Goal: Transaction & Acquisition: Download file/media

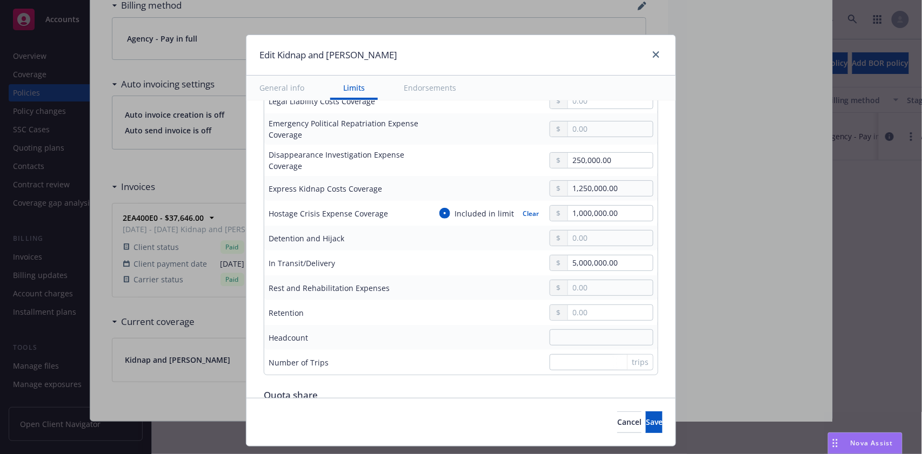
scroll to position [720, 0]
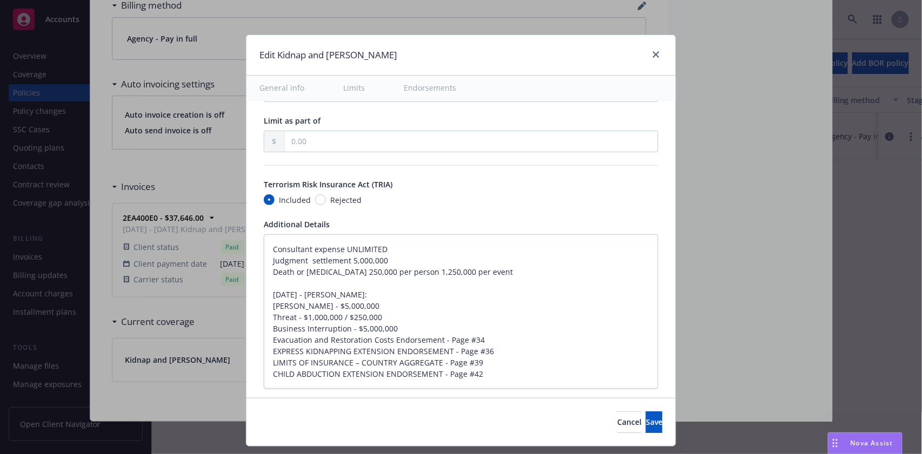
type textarea "x"
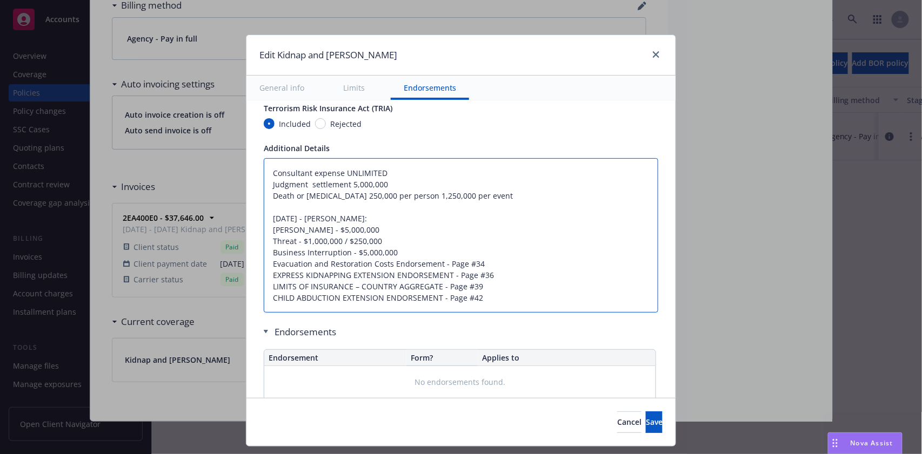
drag, startPoint x: 262, startPoint y: 171, endPoint x: 504, endPoint y: 290, distance: 269.7
click at [504, 290] on textarea "Consultant expense UNLIMITED Judgment settlement 5,000,000 Death or [MEDICAL_DA…" at bounding box center [461, 235] width 394 height 155
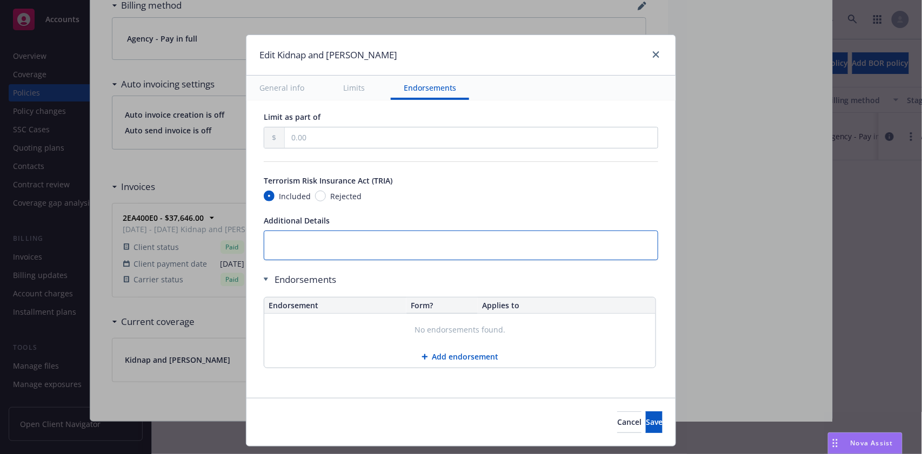
scroll to position [861, 0]
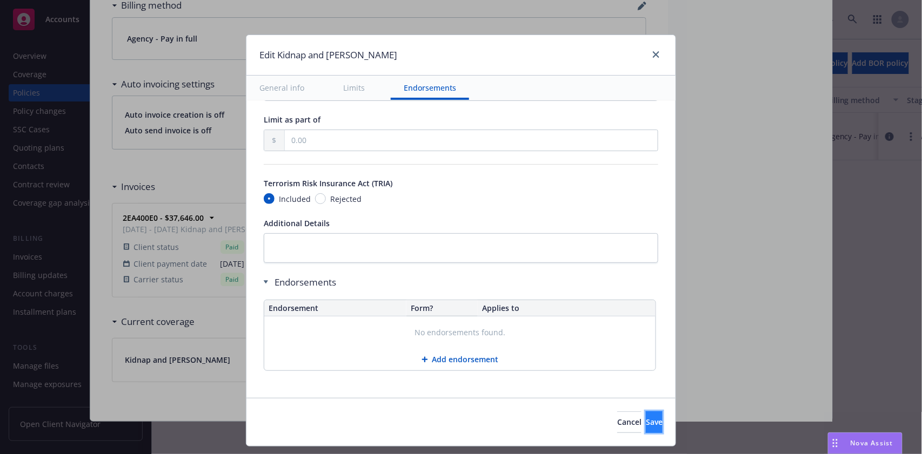
click at [646, 423] on button "Save" at bounding box center [654, 423] width 17 height 22
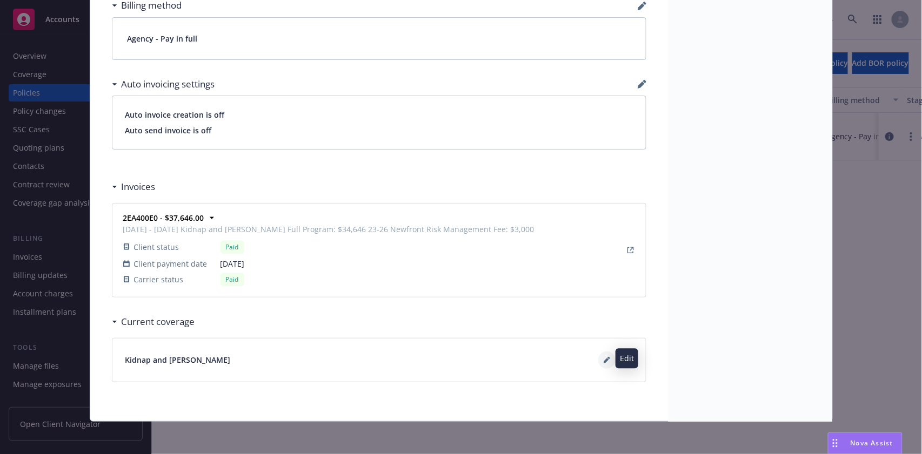
click at [604, 361] on icon at bounding box center [606, 360] width 5 height 5
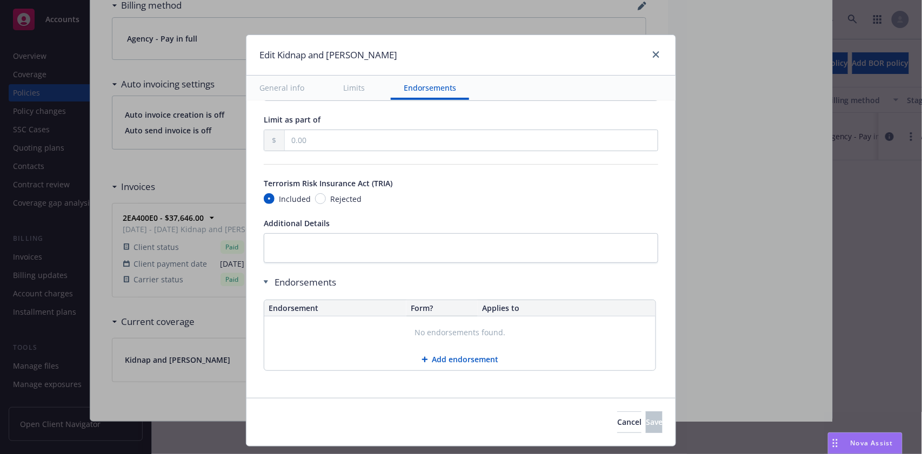
click at [451, 359] on button "Add endorsement" at bounding box center [459, 360] width 391 height 22
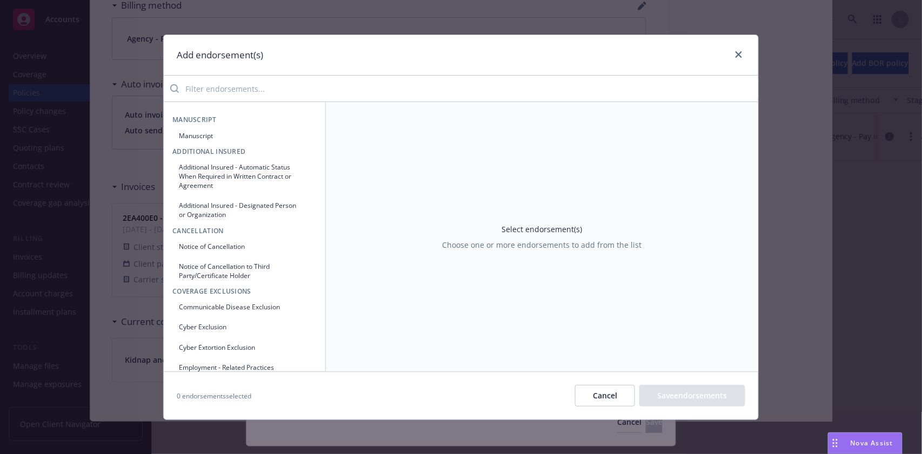
click at [181, 130] on button "Manuscript" at bounding box center [244, 136] width 144 height 18
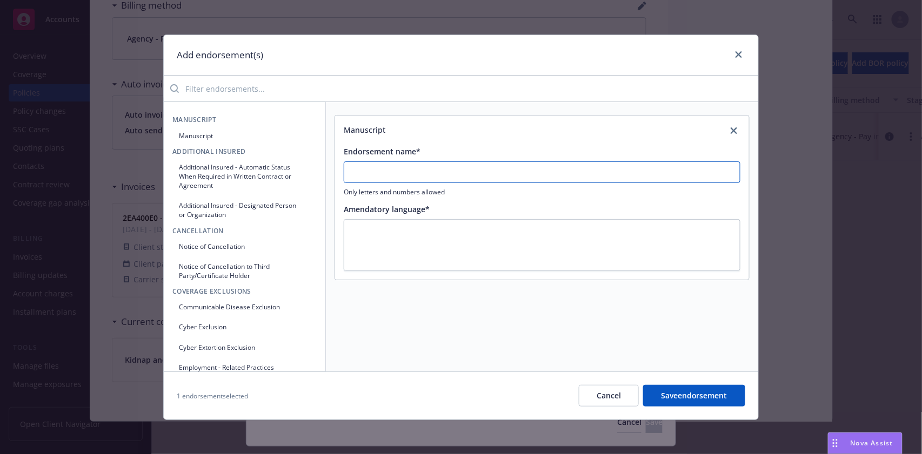
click at [406, 168] on input "Endorsement name*" at bounding box center [542, 173] width 397 height 22
type input "No Spec Endorsements"
click at [371, 235] on textarea at bounding box center [542, 245] width 397 height 52
type textarea "x"
type textarea "."
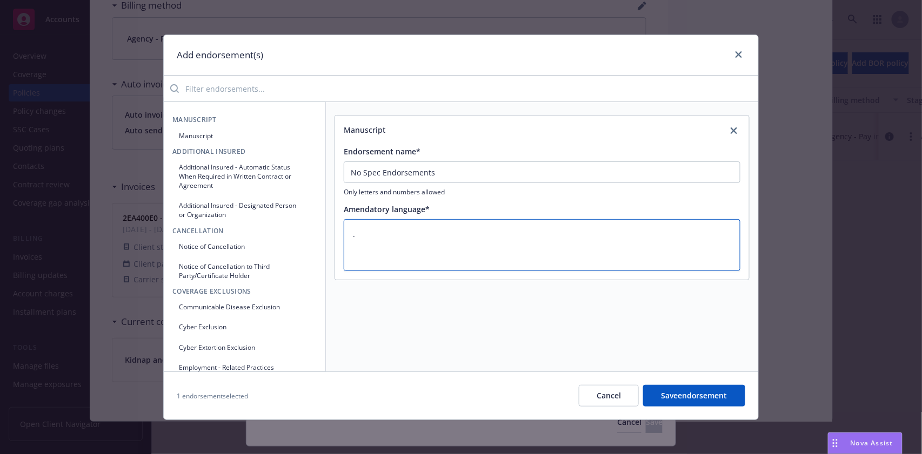
type textarea "x"
type textarea ".."
type textarea "x"
type textarea "..."
click at [686, 393] on button "Save endorsement" at bounding box center [694, 396] width 102 height 22
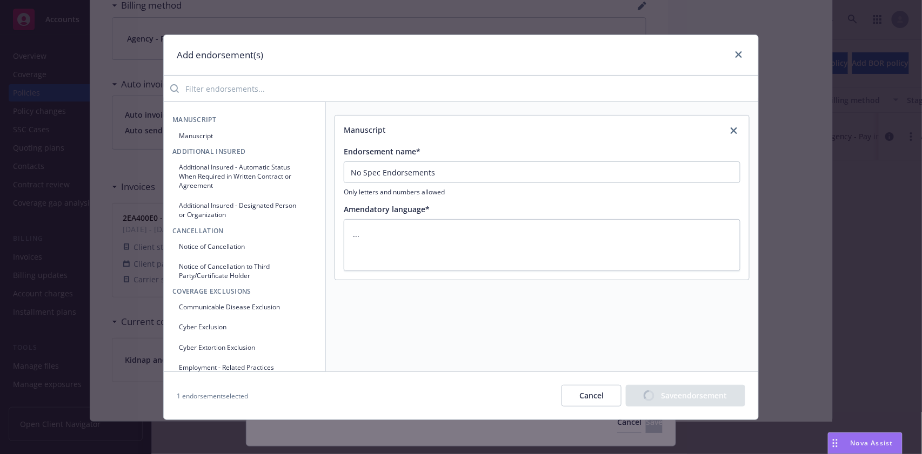
type textarea "x"
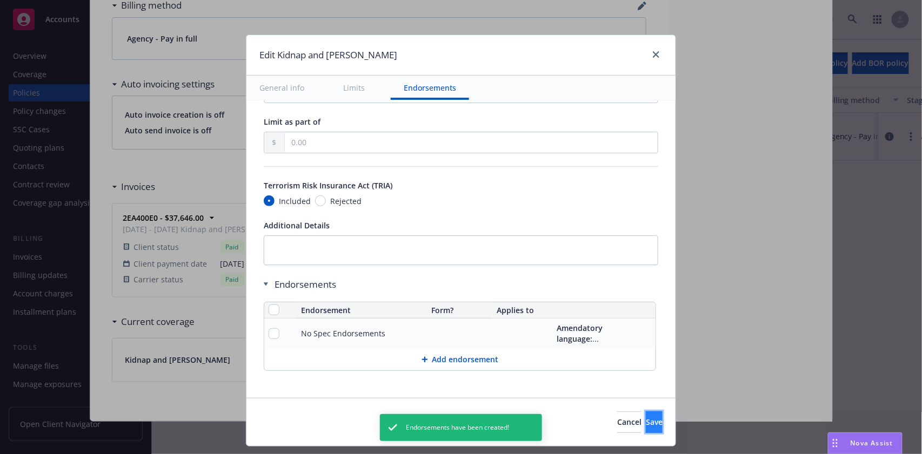
click at [646, 424] on span "Save" at bounding box center [654, 422] width 17 height 10
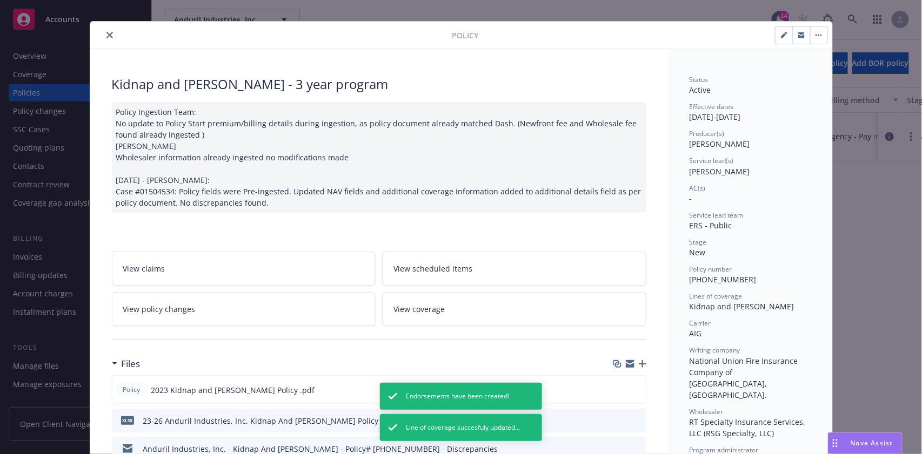
scroll to position [0, 0]
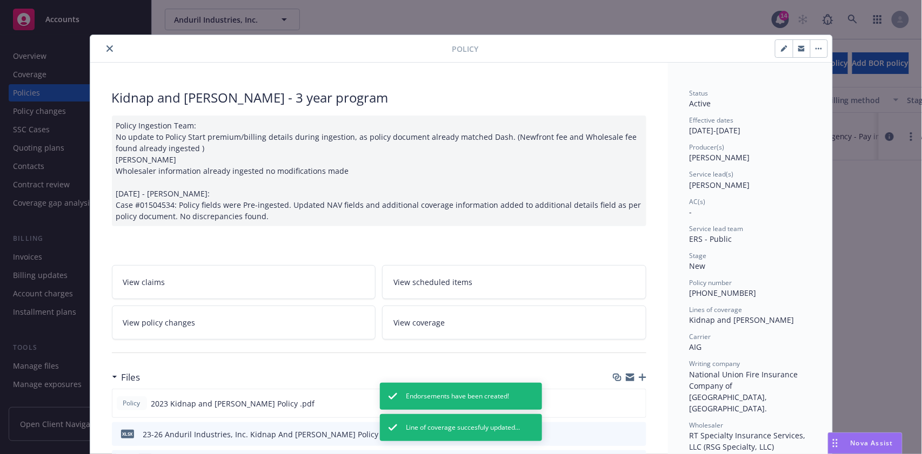
click at [106, 46] on icon "close" at bounding box center [109, 48] width 6 height 6
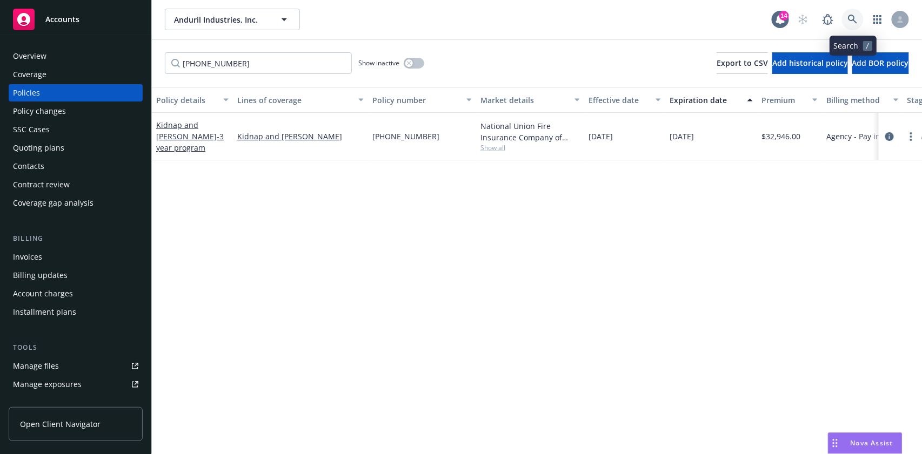
click at [853, 17] on icon at bounding box center [853, 20] width 10 height 10
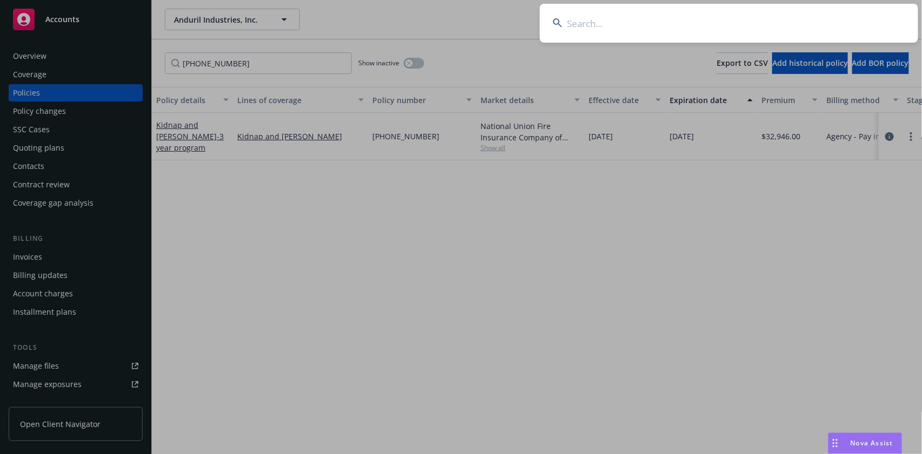
click at [585, 25] on input at bounding box center [729, 23] width 378 height 39
paste input "[PERSON_NAME] BioHub, Inc."
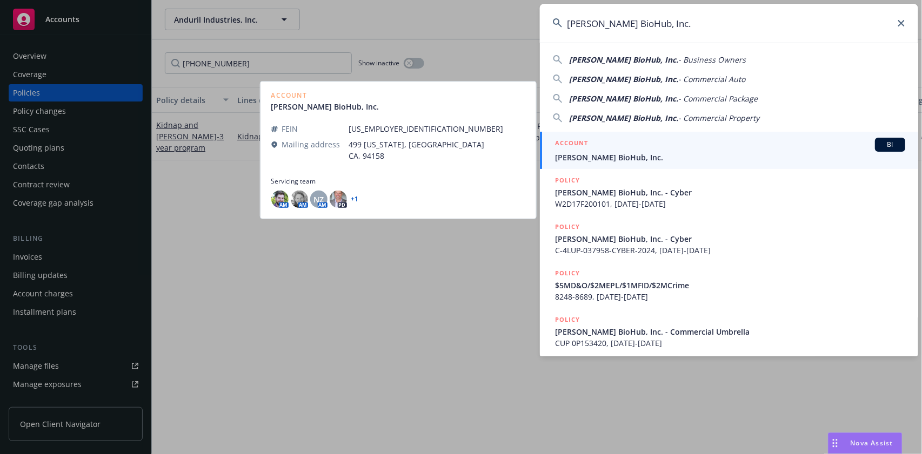
type input "[PERSON_NAME] BioHub, Inc."
click at [879, 143] on span "BI" at bounding box center [890, 145] width 22 height 10
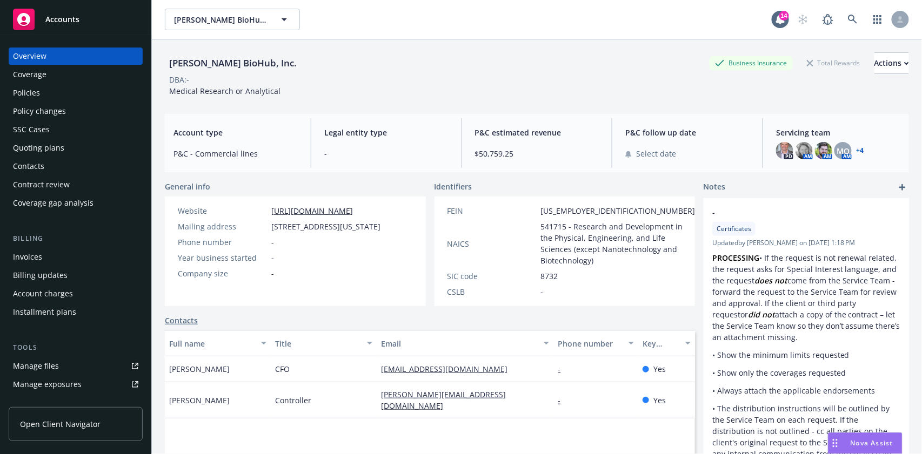
click at [23, 89] on div "Policies" at bounding box center [26, 92] width 27 height 17
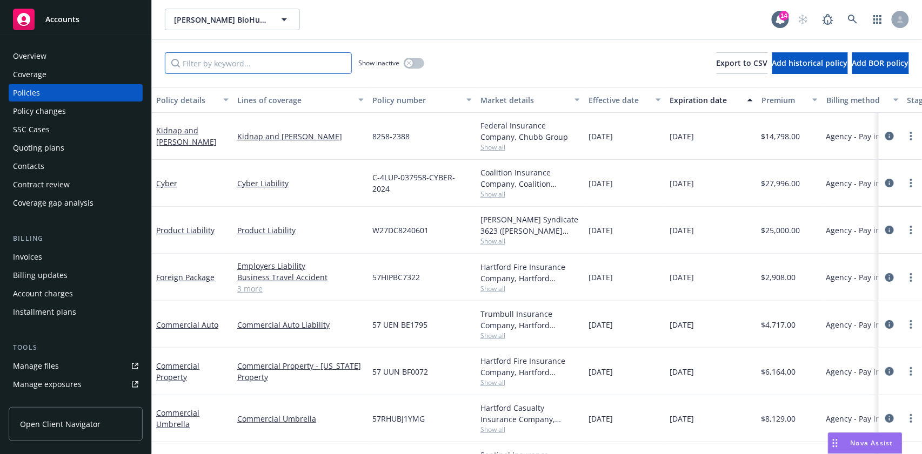
click at [203, 64] on input "Filter by keyword..." at bounding box center [258, 63] width 187 height 22
paste input "8258-2388"
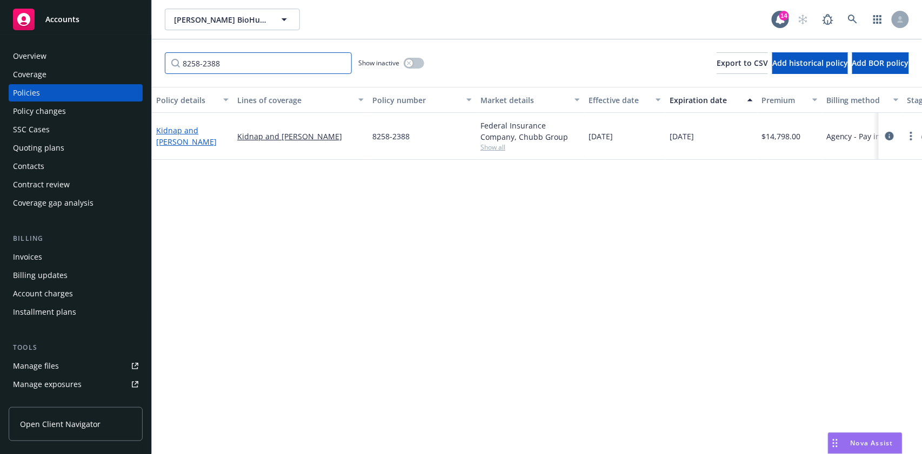
type input "8258-2388"
click at [171, 135] on link "Kidnap and [PERSON_NAME]" at bounding box center [186, 136] width 61 height 22
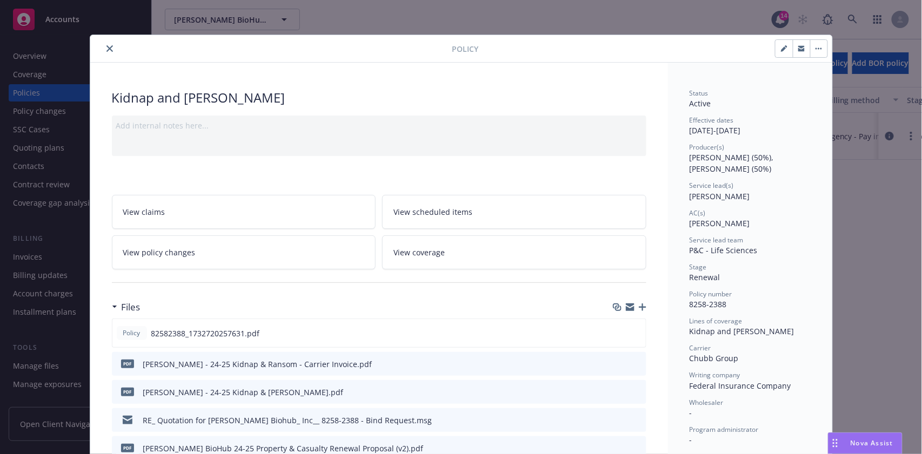
scroll to position [216, 0]
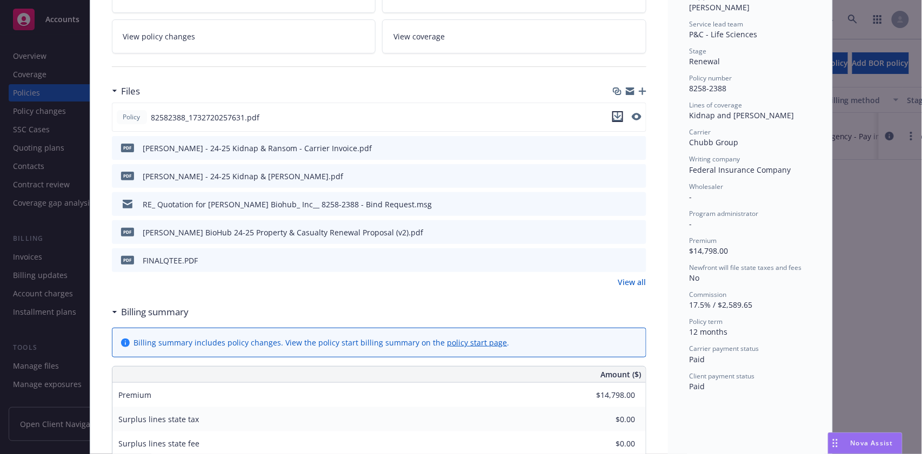
click at [613, 117] on icon "download file" at bounding box center [617, 116] width 9 height 9
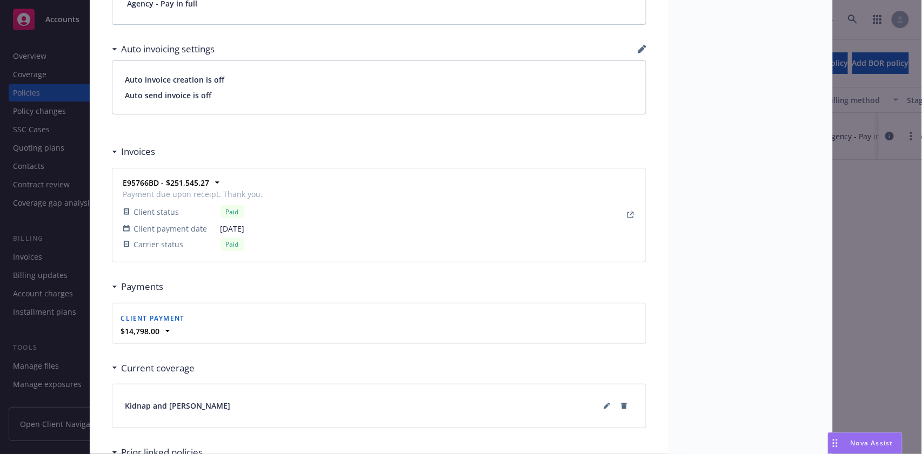
scroll to position [936, 0]
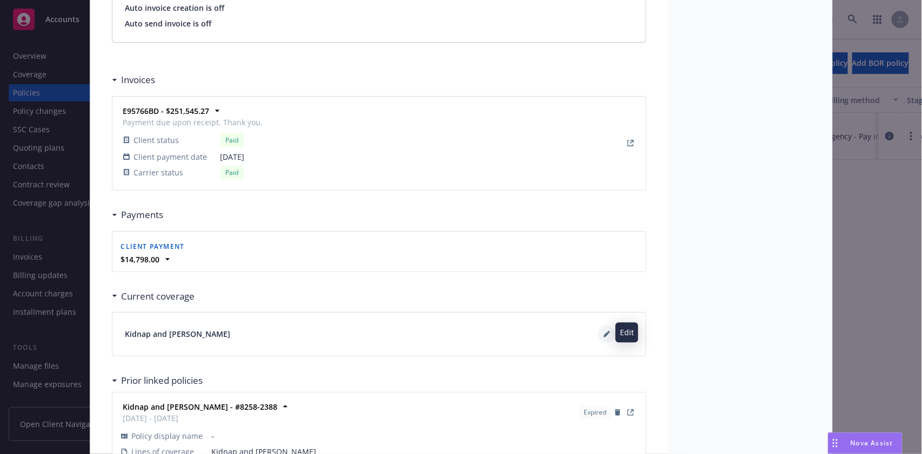
click at [604, 332] on icon at bounding box center [606, 334] width 5 height 5
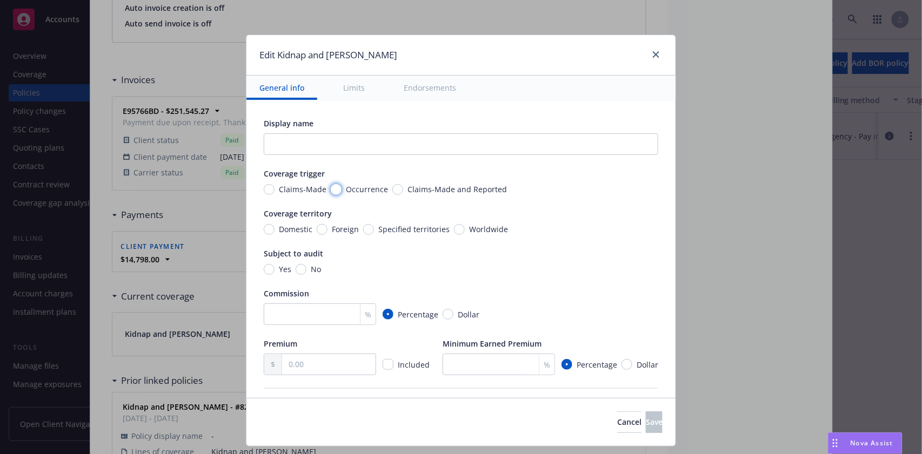
click at [331, 189] on input "Occurrence" at bounding box center [336, 189] width 11 height 11
radio input "true"
click at [454, 227] on input "Worldwide" at bounding box center [459, 229] width 11 height 11
radio input "true"
click at [296, 266] on input "No" at bounding box center [301, 269] width 11 height 11
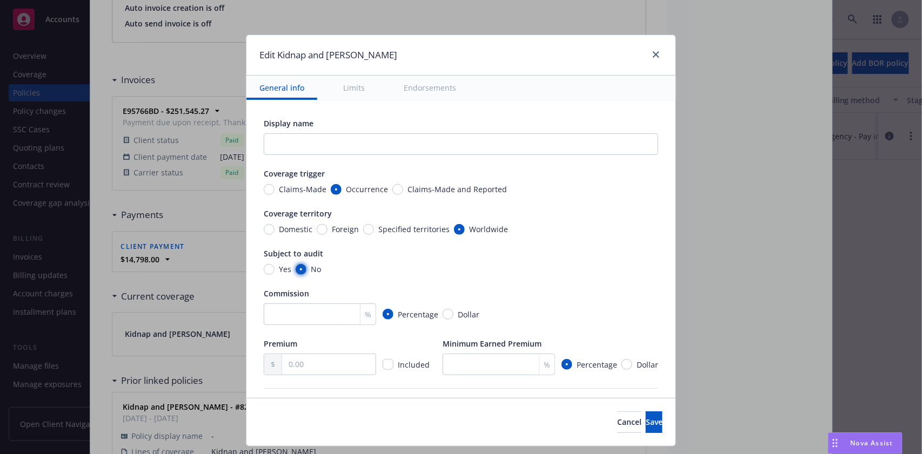
radio input "true"
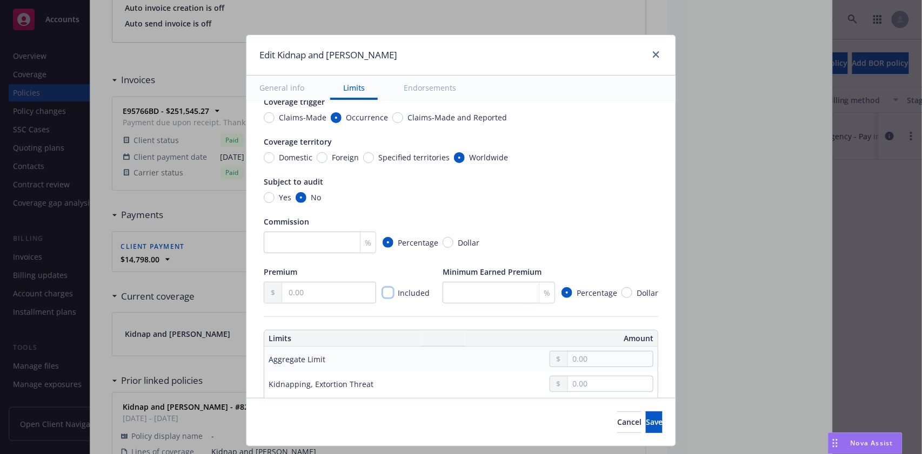
click at [383, 293] on input "checkbox" at bounding box center [388, 292] width 11 height 11
checkbox input "true"
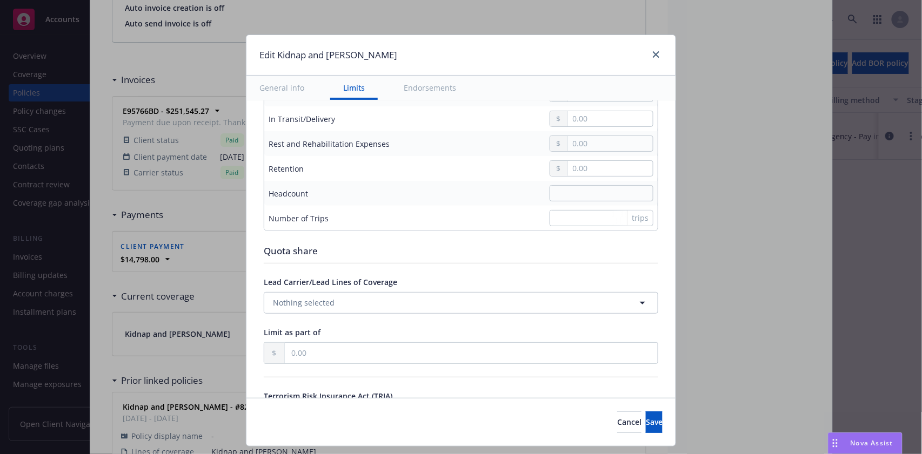
scroll to position [792, 0]
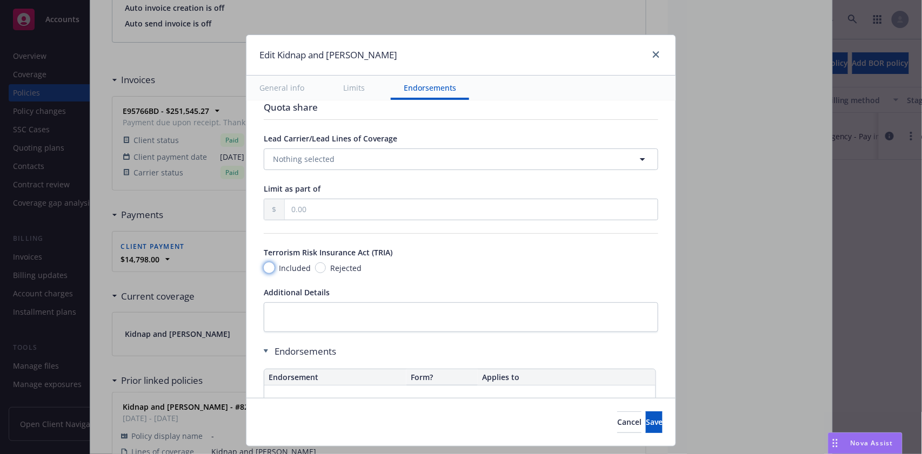
click at [264, 266] on input "Included" at bounding box center [269, 268] width 11 height 11
radio input "true"
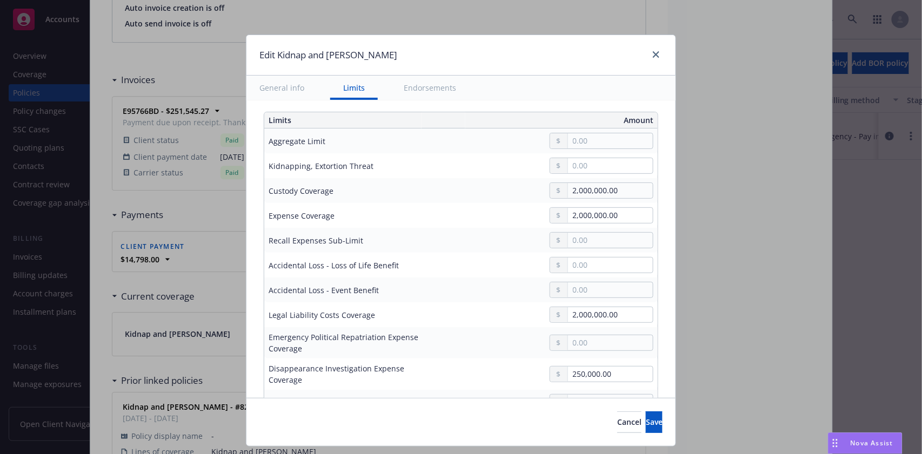
scroll to position [213, 0]
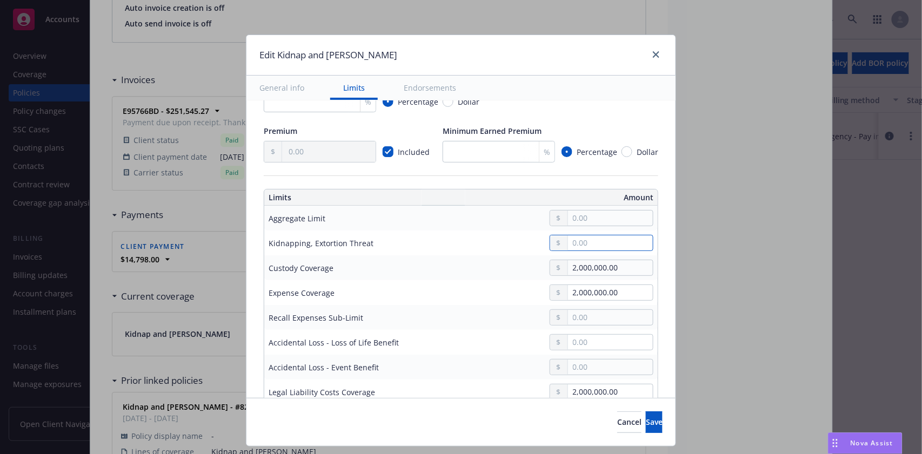
click at [579, 242] on input "text" at bounding box center [610, 243] width 85 height 15
type input "2,000,000.00"
click at [584, 312] on button "$2,000,000.00" at bounding box center [594, 307] width 93 height 20
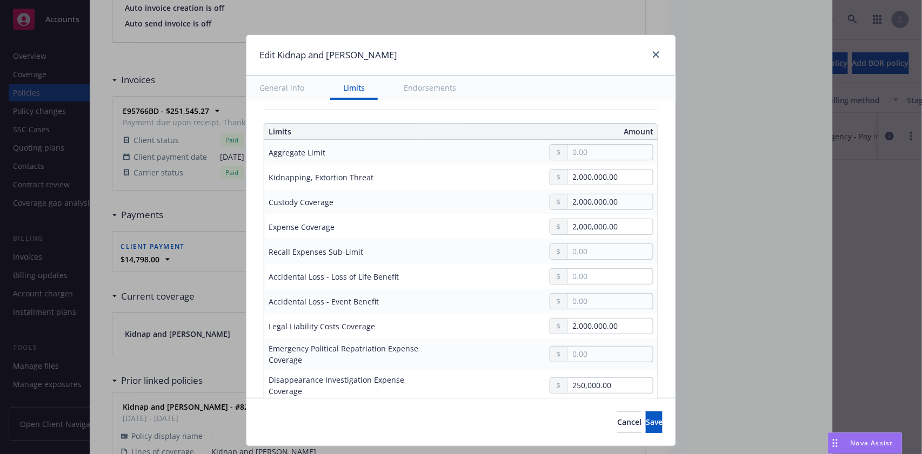
scroll to position [285, 0]
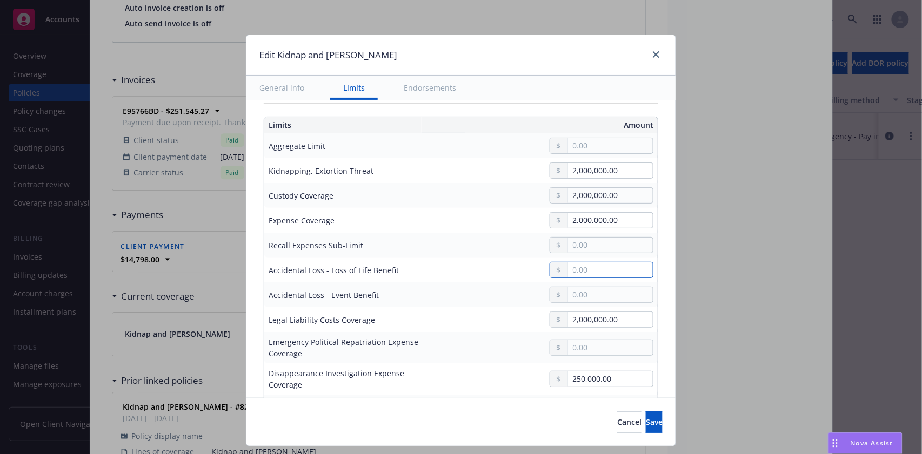
click at [568, 265] on input "text" at bounding box center [610, 270] width 85 height 15
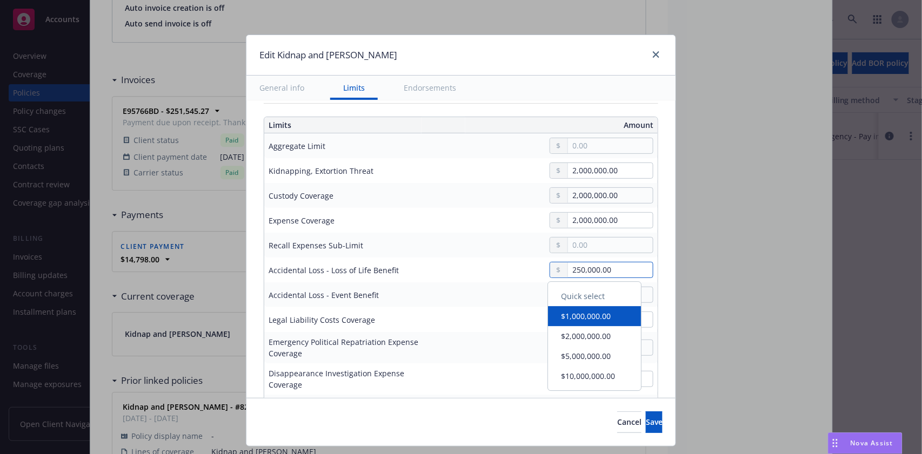
type input "250,000.00"
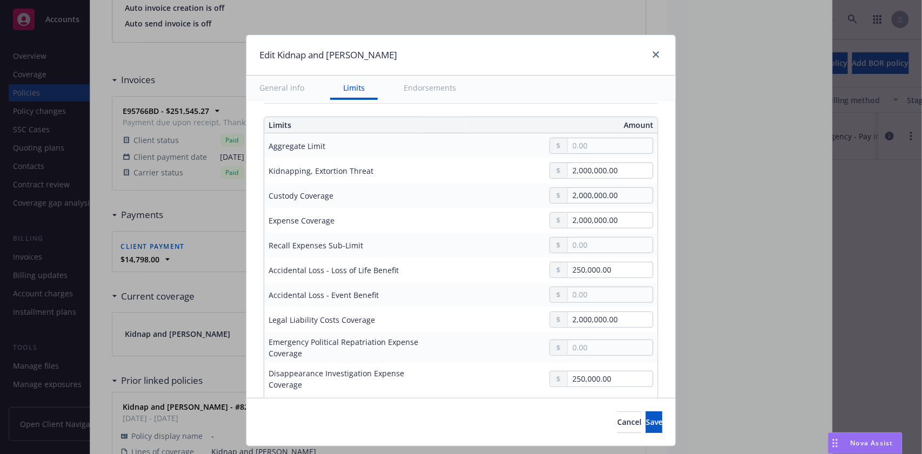
click at [491, 239] on div at bounding box center [542, 245] width 223 height 16
click at [579, 292] on input "text" at bounding box center [610, 294] width 85 height 15
type input "2,000,000.00"
click at [574, 354] on button "$2,000,000.00" at bounding box center [594, 361] width 93 height 20
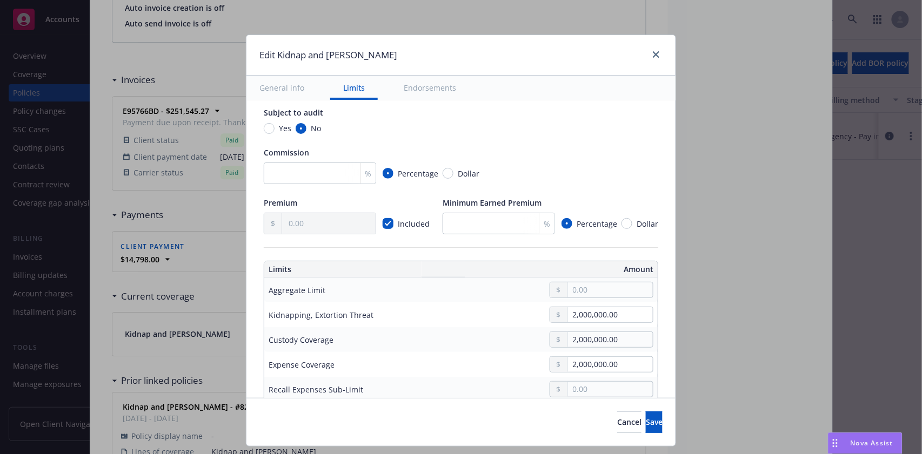
scroll to position [357, 0]
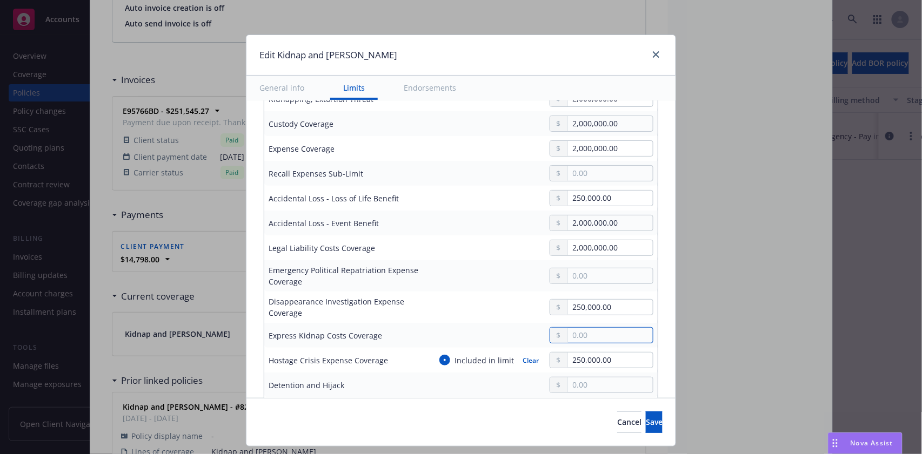
click at [582, 339] on input "text" at bounding box center [610, 335] width 85 height 15
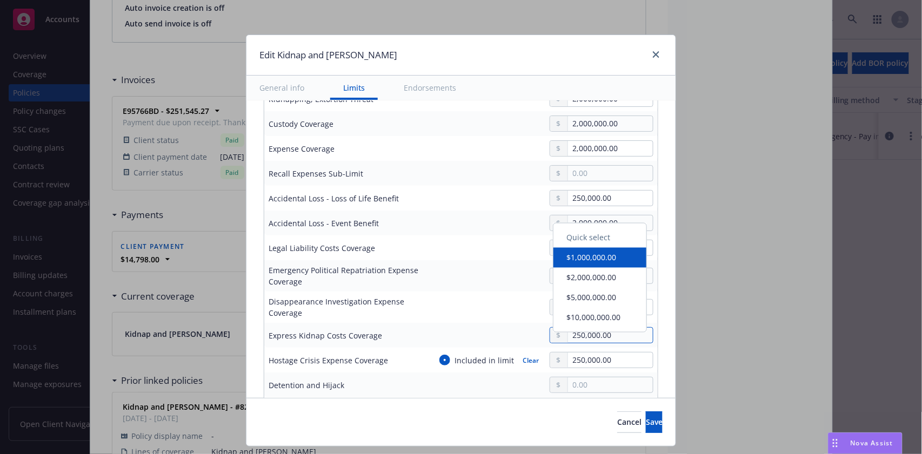
type input "250,000.00"
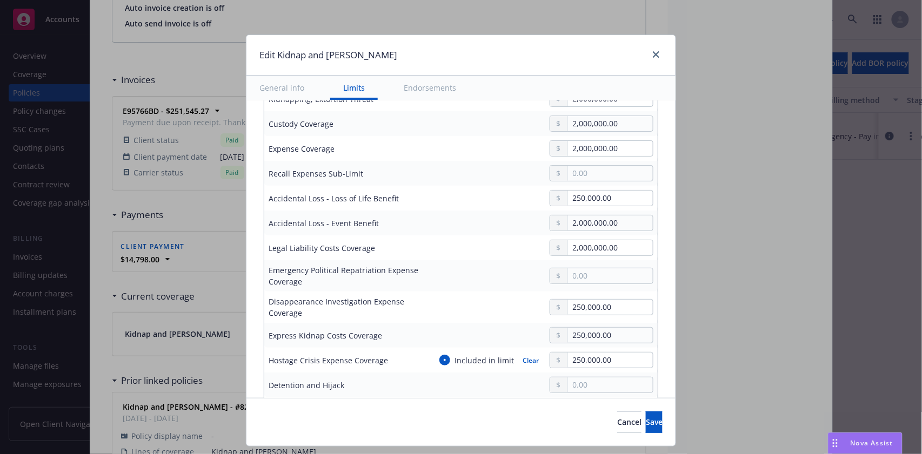
click at [465, 306] on div "250,000.00" at bounding box center [542, 307] width 223 height 16
click at [518, 357] on button "Clear" at bounding box center [530, 360] width 29 height 15
radio input "false"
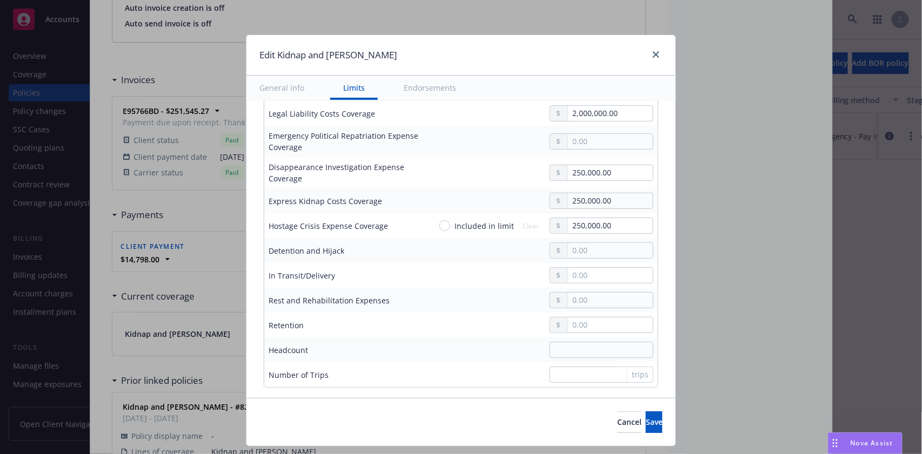
scroll to position [501, 0]
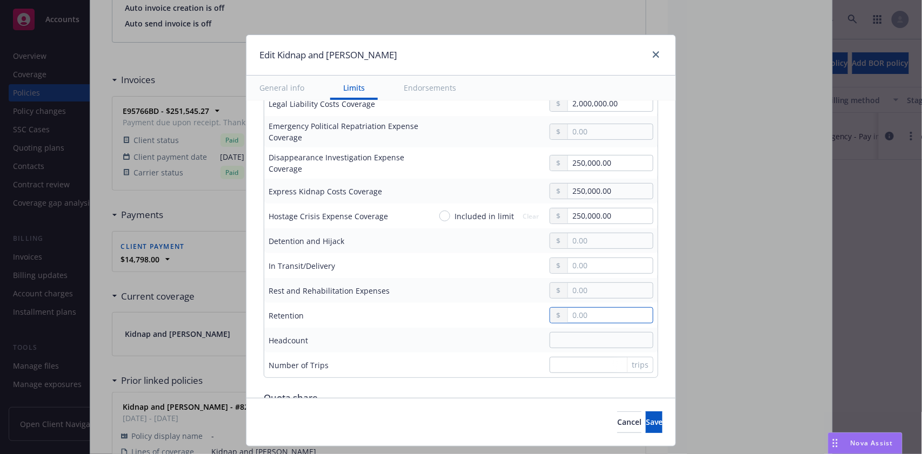
click at [579, 318] on input "text" at bounding box center [610, 315] width 85 height 15
type input "0.00"
click at [426, 316] on td "0.00" at bounding box center [541, 315] width 231 height 25
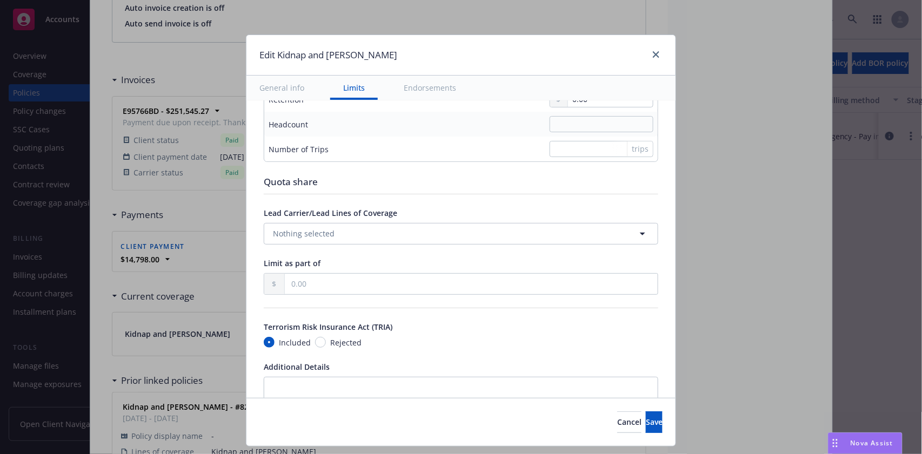
scroll to position [861, 0]
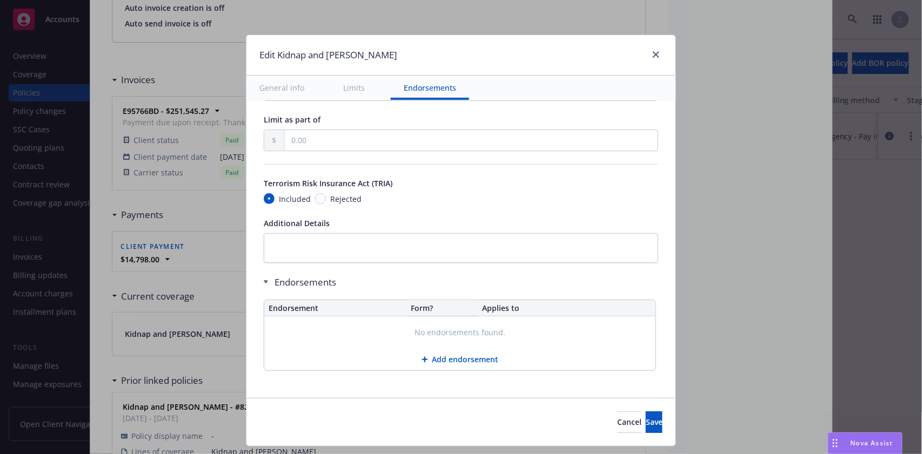
click at [452, 353] on button "Add endorsement" at bounding box center [459, 360] width 391 height 22
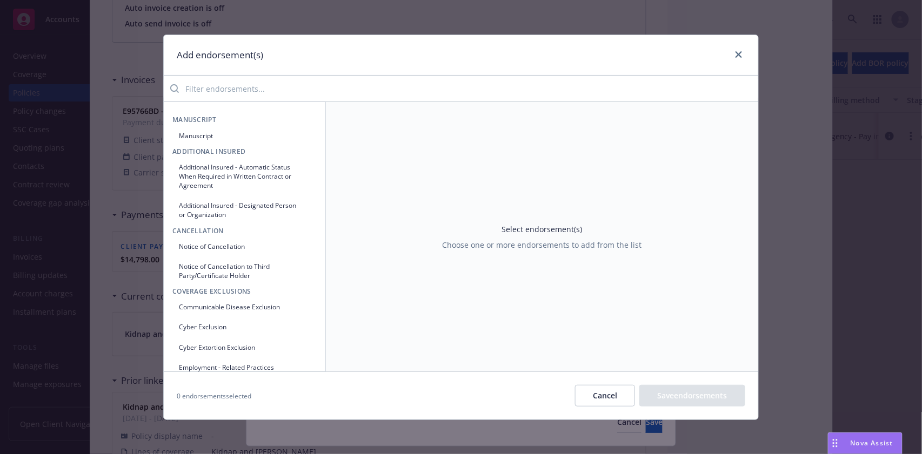
drag, startPoint x: 205, startPoint y: 132, endPoint x: 239, endPoint y: 126, distance: 34.0
click at [205, 132] on button "Manuscript" at bounding box center [244, 136] width 144 height 18
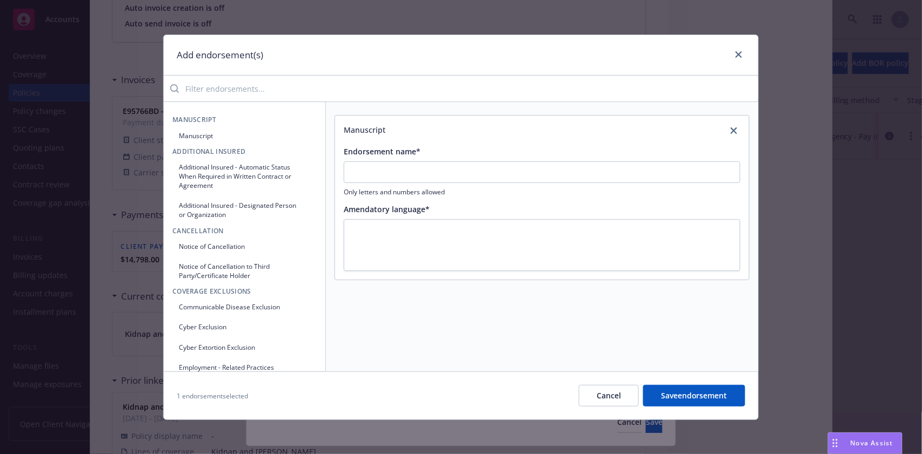
drag, startPoint x: 463, startPoint y: 159, endPoint x: 460, endPoint y: 171, distance: 11.8
click at [460, 171] on div "Endorsement name* Only letters and numbers allowed" at bounding box center [542, 171] width 397 height 51
click at [458, 171] on input "Endorsement name*" at bounding box center [542, 173] width 397 height 22
type input "No Spec Endorsements"
click at [371, 230] on textarea at bounding box center [542, 245] width 397 height 52
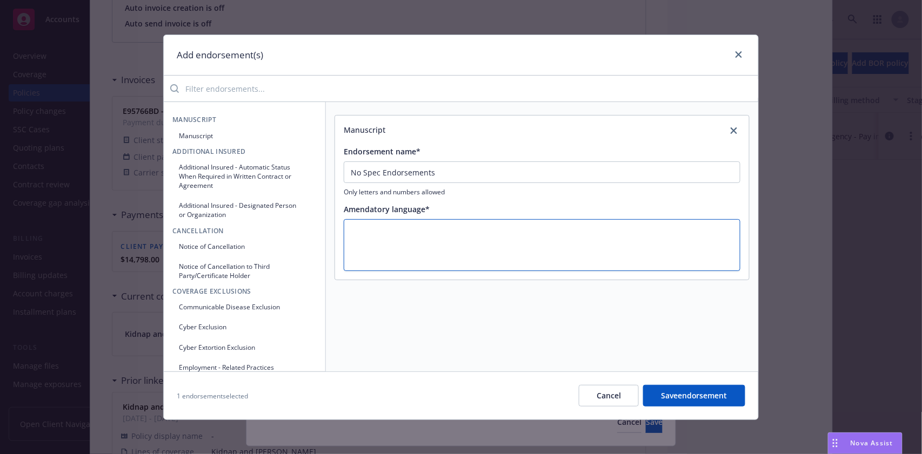
type textarea "x"
type textarea "."
type textarea "x"
type textarea ".."
type textarea "x"
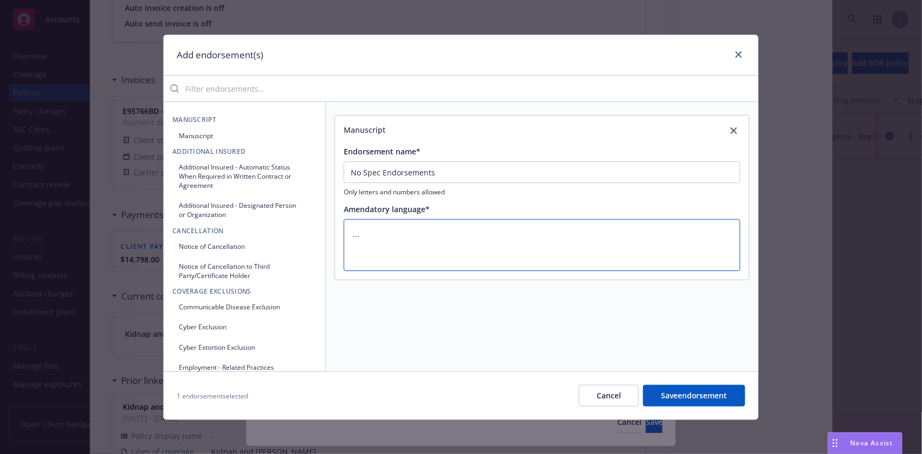
type textarea "..."
click at [662, 399] on button "Save endorsement" at bounding box center [694, 396] width 102 height 22
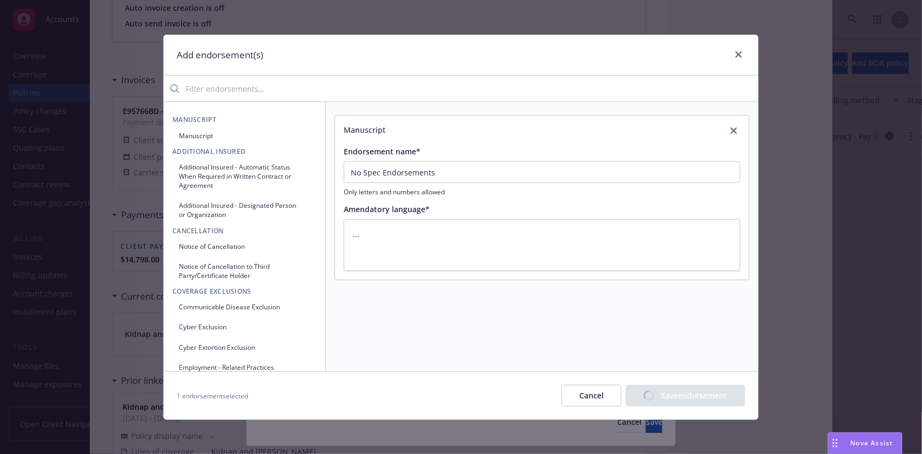
type textarea "x"
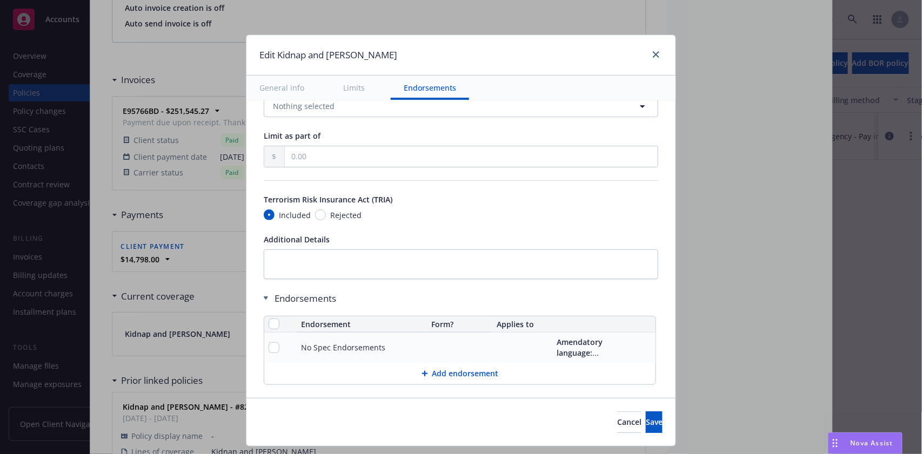
scroll to position [859, 0]
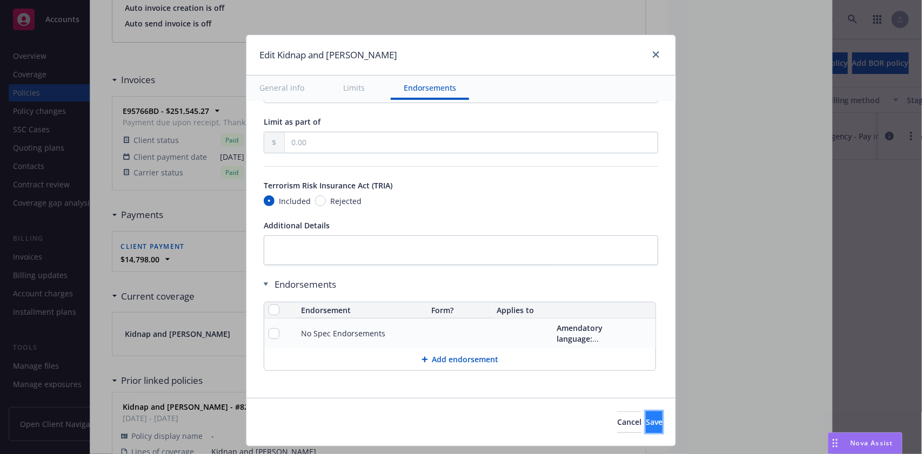
click at [646, 418] on span "Save" at bounding box center [654, 422] width 17 height 10
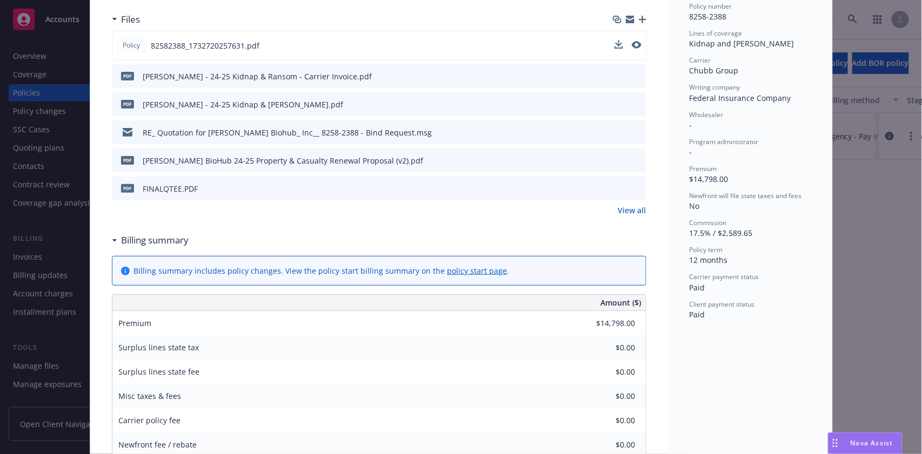
scroll to position [0, 0]
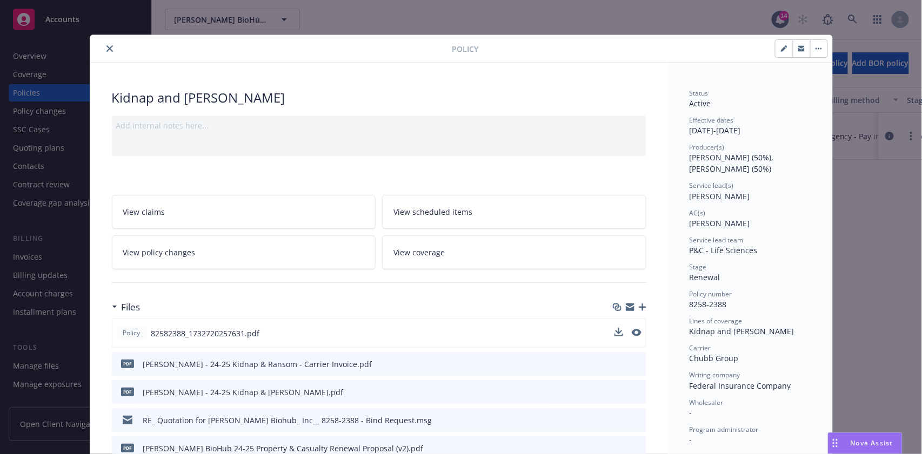
click at [106, 47] on icon "close" at bounding box center [109, 48] width 6 height 6
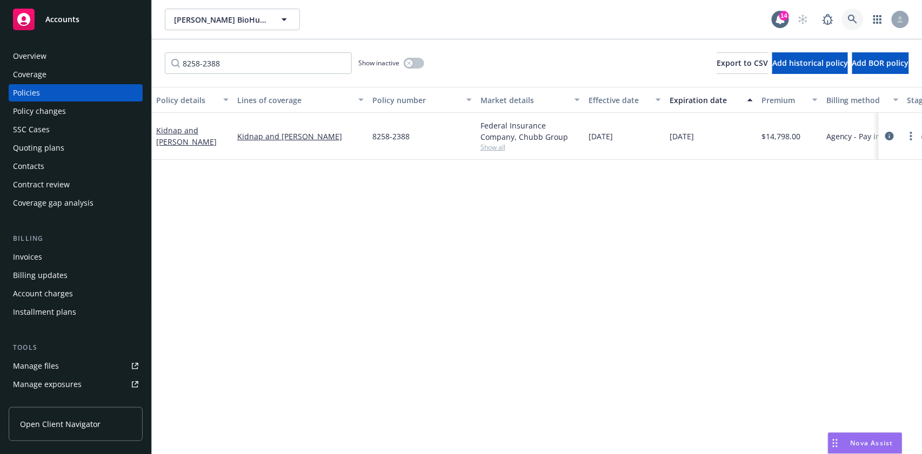
click at [853, 18] on icon at bounding box center [853, 20] width 10 height 10
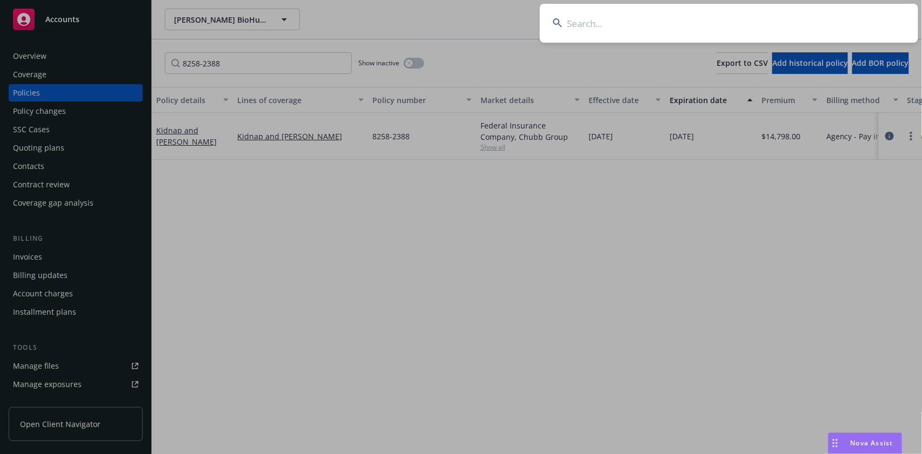
click at [584, 24] on input at bounding box center [729, 23] width 378 height 39
paste input "Greenoaks Capital Partners LLC"
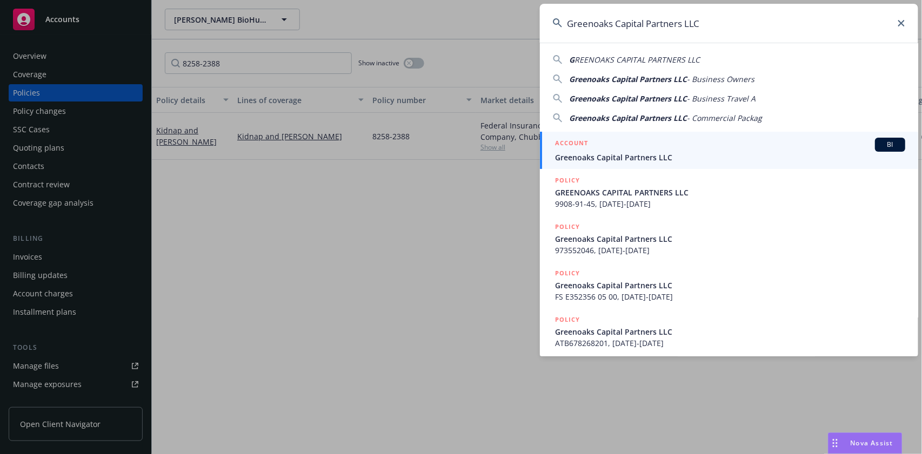
type input "Greenoaks Capital Partners LLC"
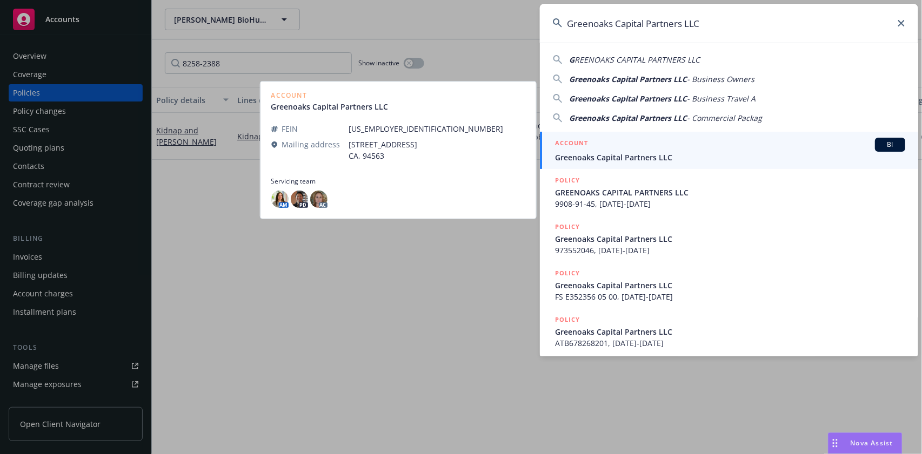
click at [883, 142] on span "BI" at bounding box center [890, 145] width 22 height 10
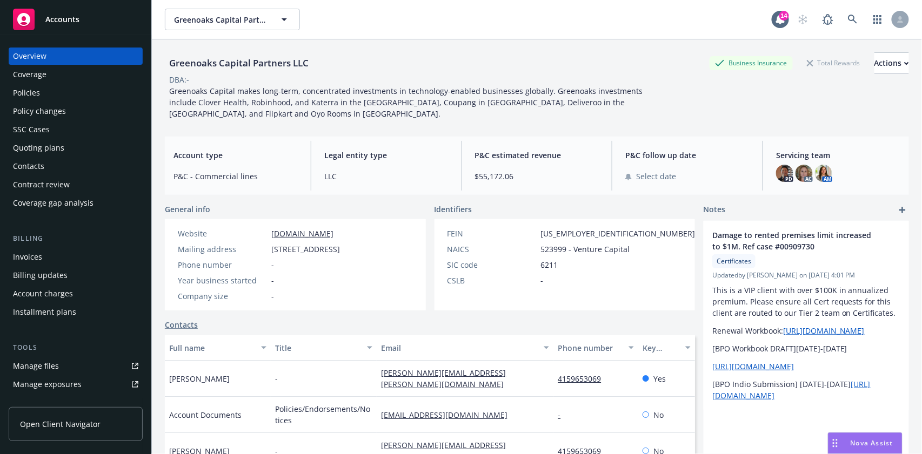
click at [31, 91] on div "Policies" at bounding box center [26, 92] width 27 height 17
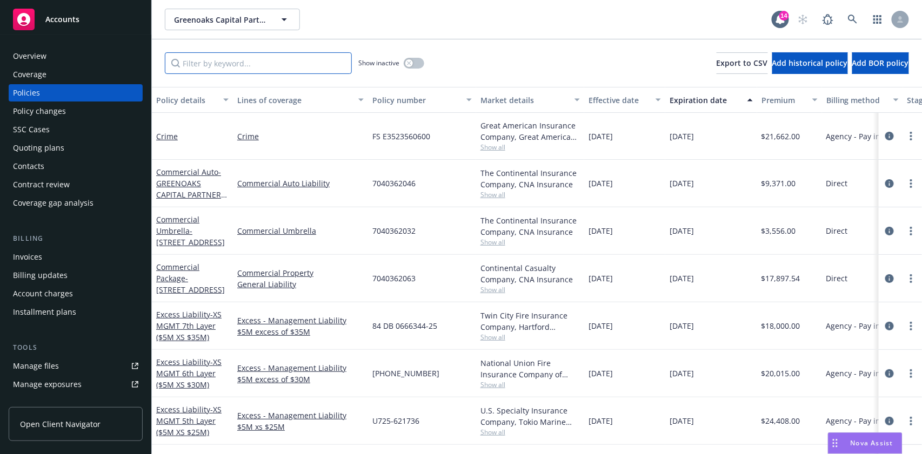
click at [197, 65] on input "Filter by keyword..." at bounding box center [258, 63] width 187 height 22
paste input "9908-91-45"
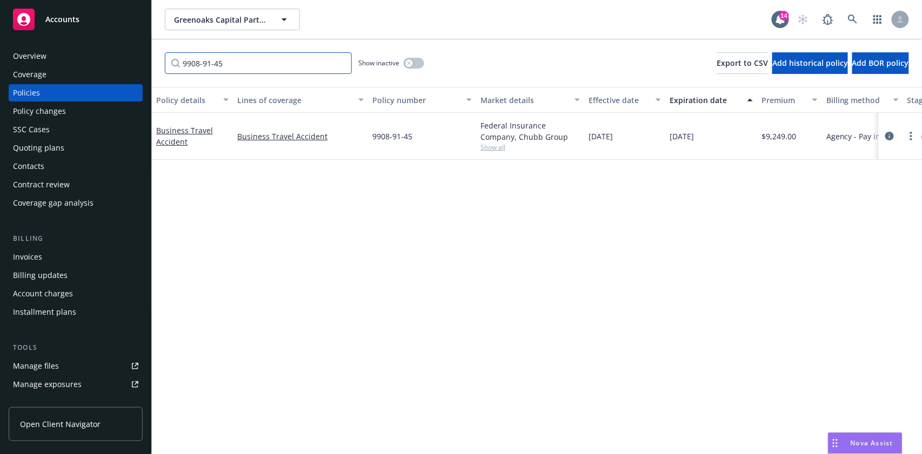
type input "9908-91-45"
click at [186, 131] on link "Business Travel Accident" at bounding box center [184, 136] width 57 height 22
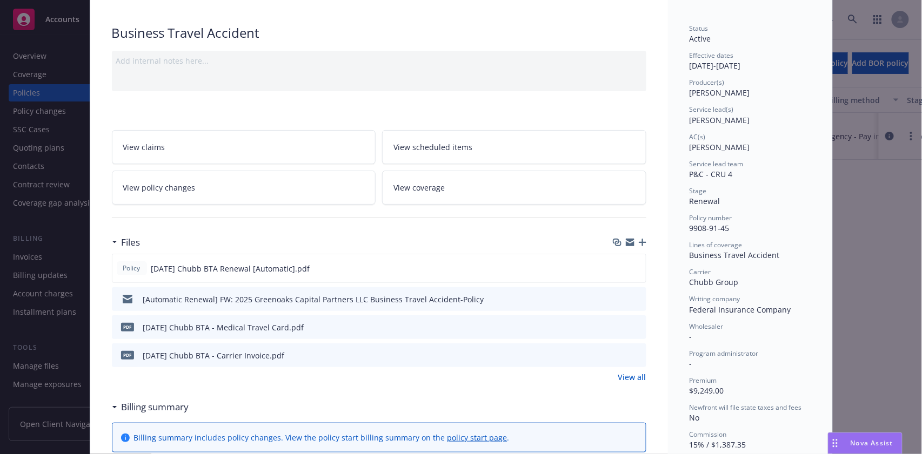
scroll to position [72, 0]
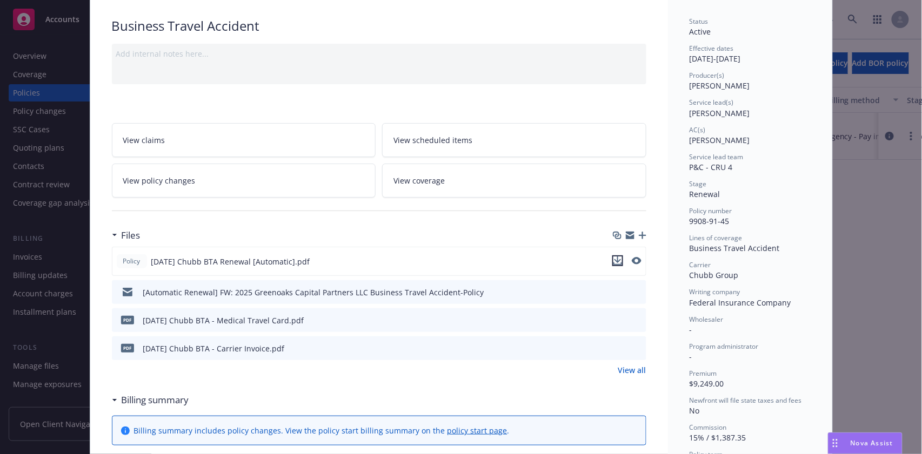
click at [614, 260] on icon "download file" at bounding box center [617, 260] width 7 height 6
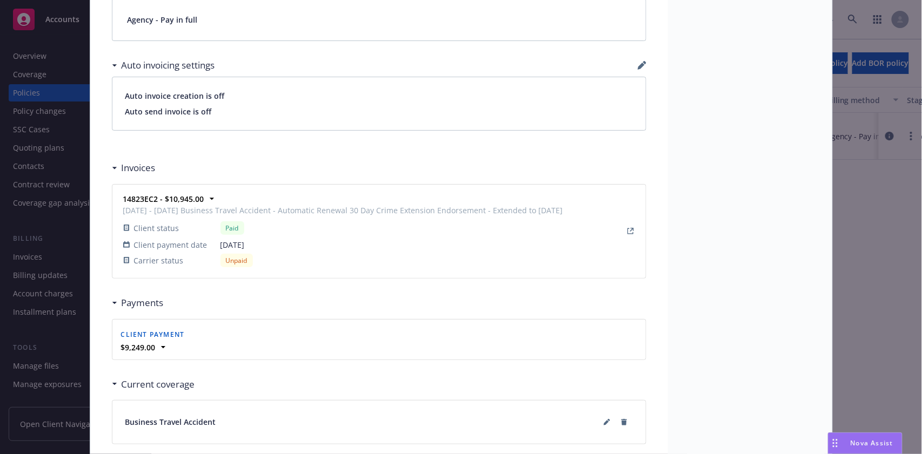
scroll to position [936, 0]
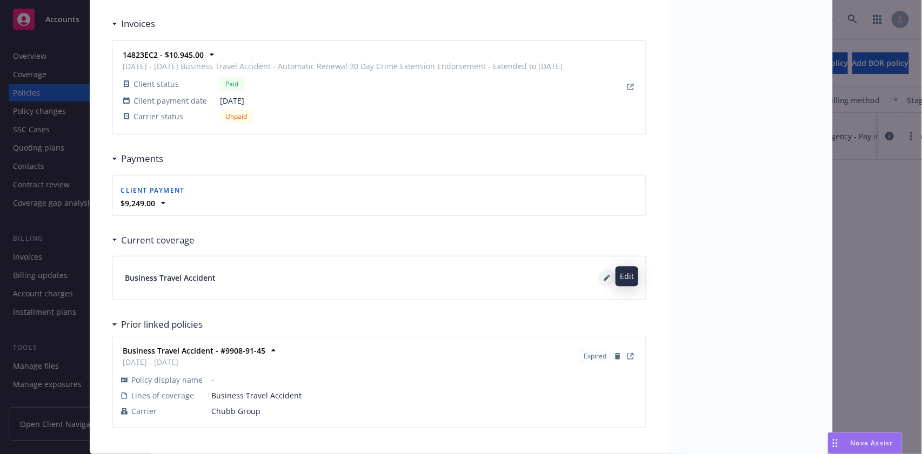
click at [604, 278] on icon at bounding box center [606, 278] width 5 height 5
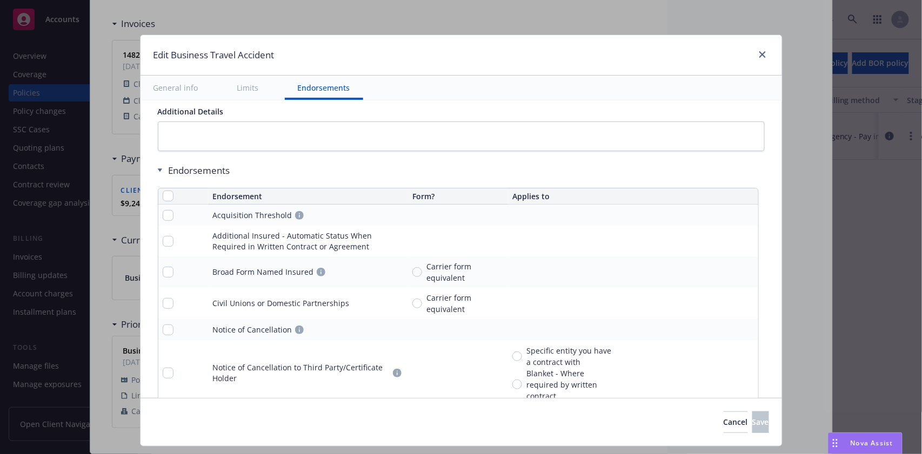
scroll to position [707, 0]
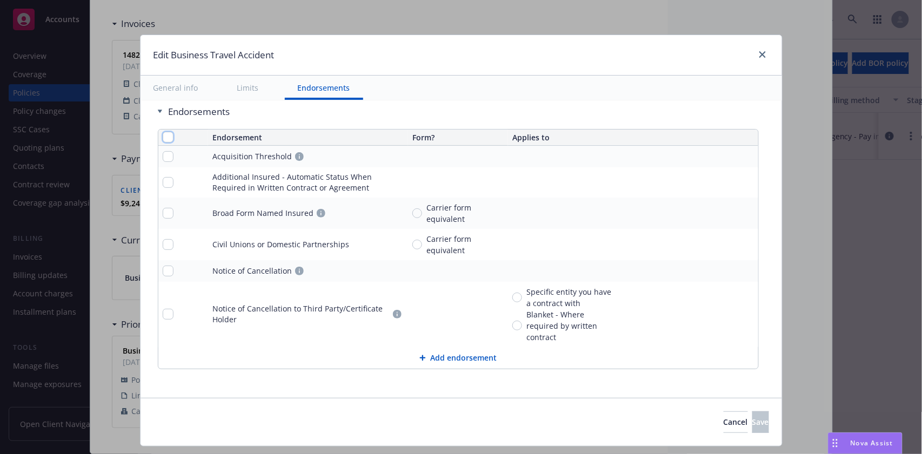
click at [163, 135] on input "checkbox" at bounding box center [168, 137] width 11 height 11
checkbox input "true"
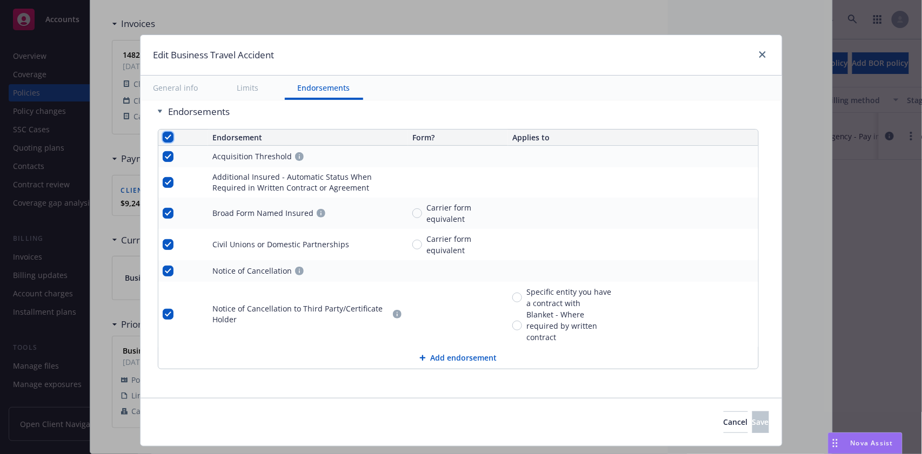
checkbox input "true"
click at [447, 428] on span "Remove endorsements" at bounding box center [442, 430] width 85 height 10
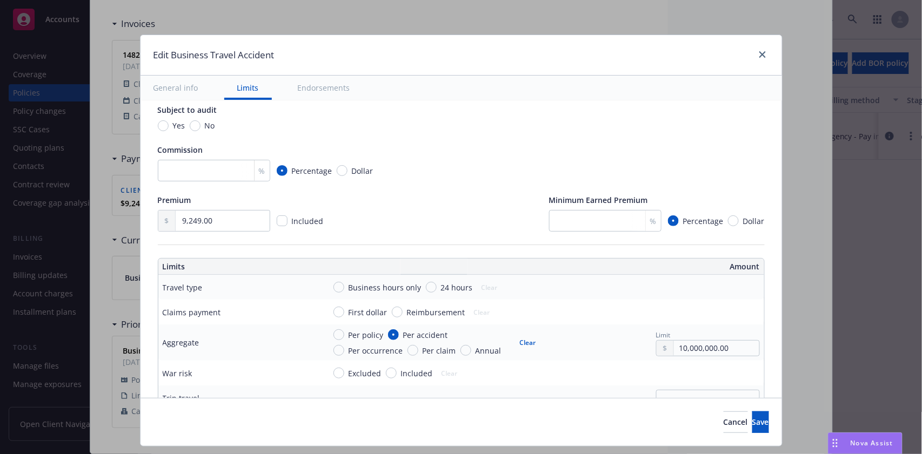
scroll to position [216, 0]
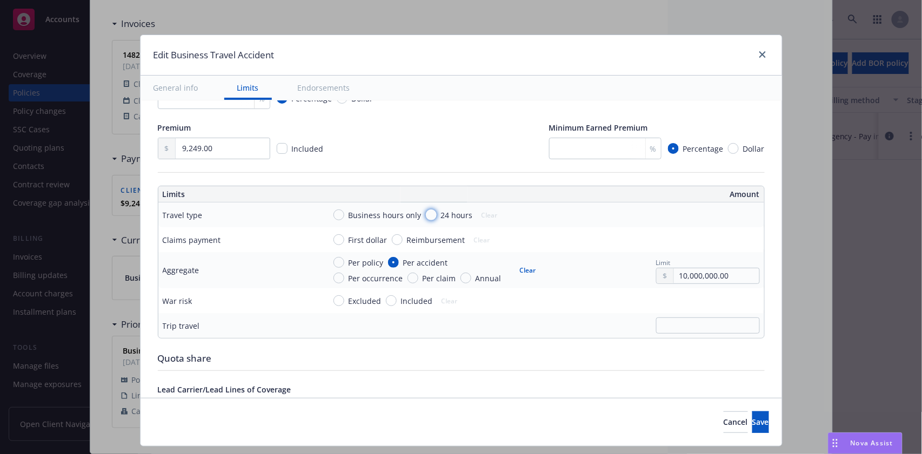
click at [426, 217] on input "24 hours" at bounding box center [431, 215] width 11 height 11
radio input "true"
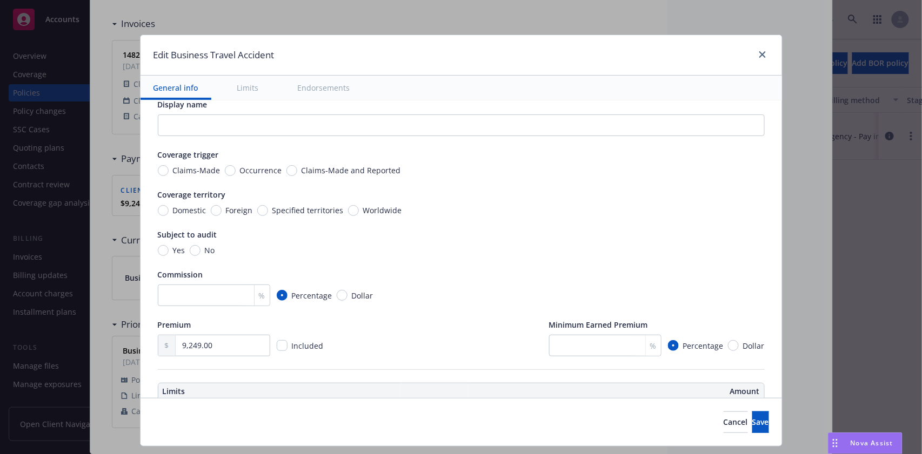
scroll to position [0, 0]
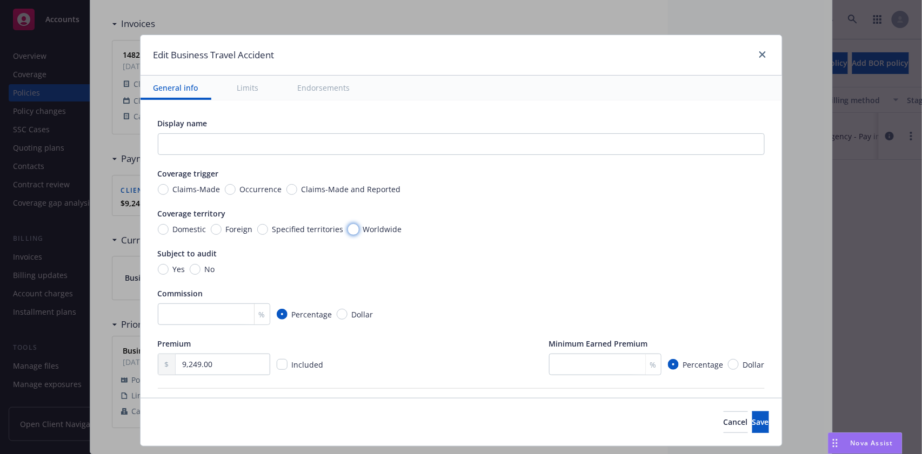
click at [348, 231] on input "Worldwide" at bounding box center [353, 229] width 11 height 11
radio input "true"
click at [190, 270] on input "No" at bounding box center [195, 269] width 11 height 11
radio input "true"
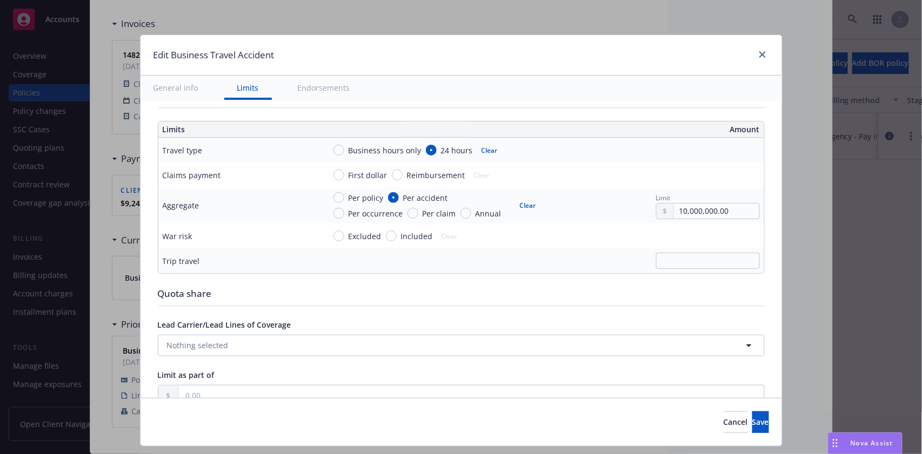
scroll to position [250, 0]
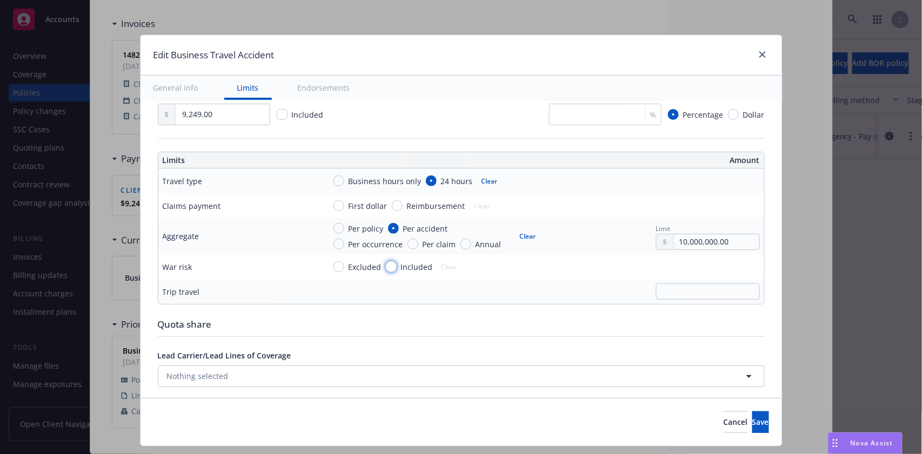
click at [386, 265] on input "Included" at bounding box center [391, 267] width 11 height 11
radio input "true"
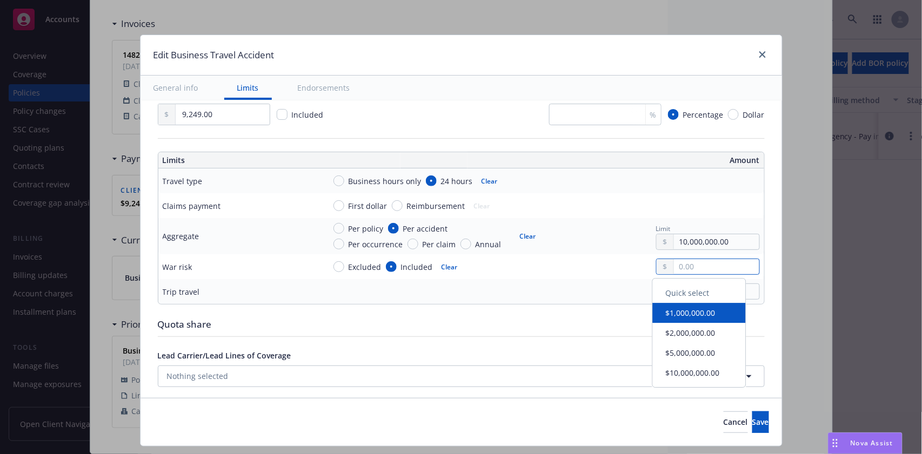
click at [685, 269] on input "text" at bounding box center [716, 266] width 85 height 15
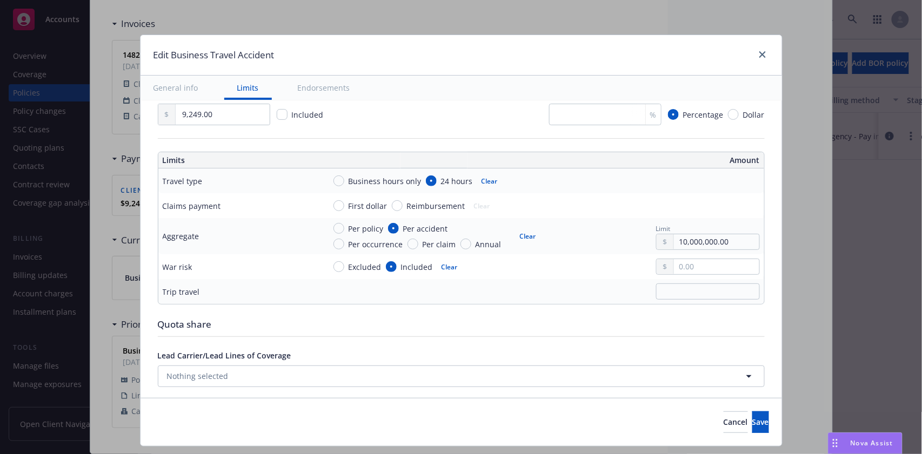
type input "1,000,000.00"
click at [688, 314] on button "$1,000,000.00" at bounding box center [699, 314] width 93 height 20
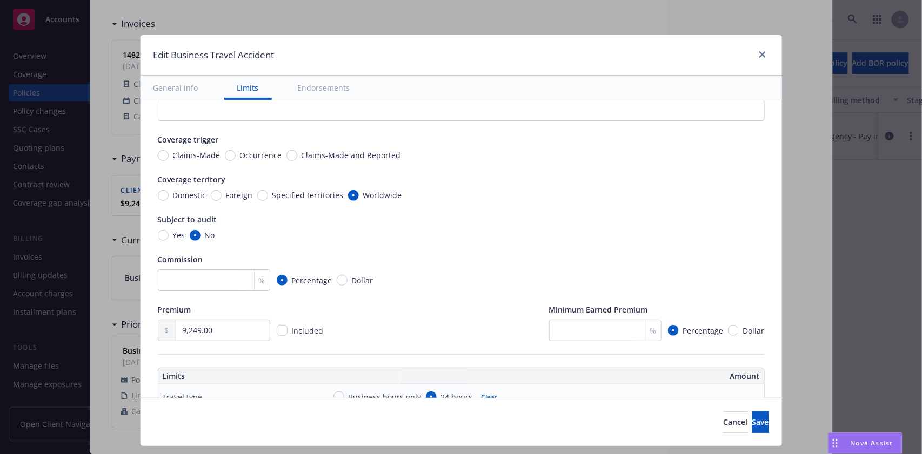
scroll to position [0, 0]
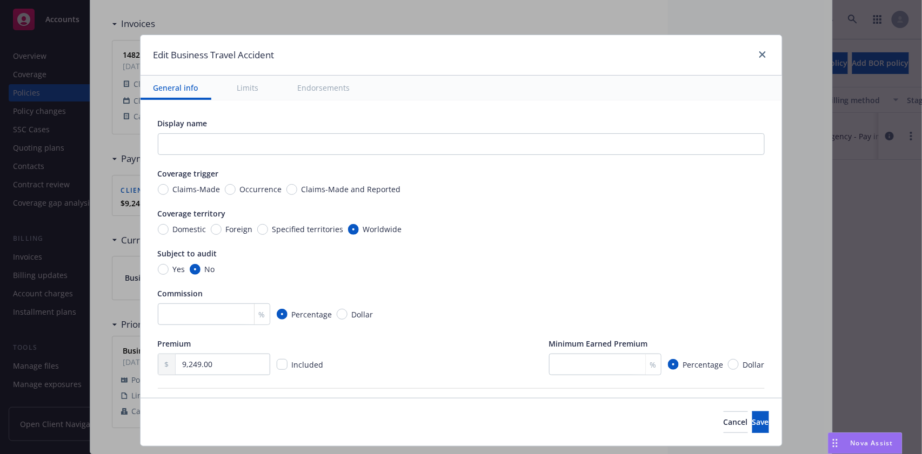
click at [241, 82] on button "Limits" at bounding box center [248, 88] width 48 height 24
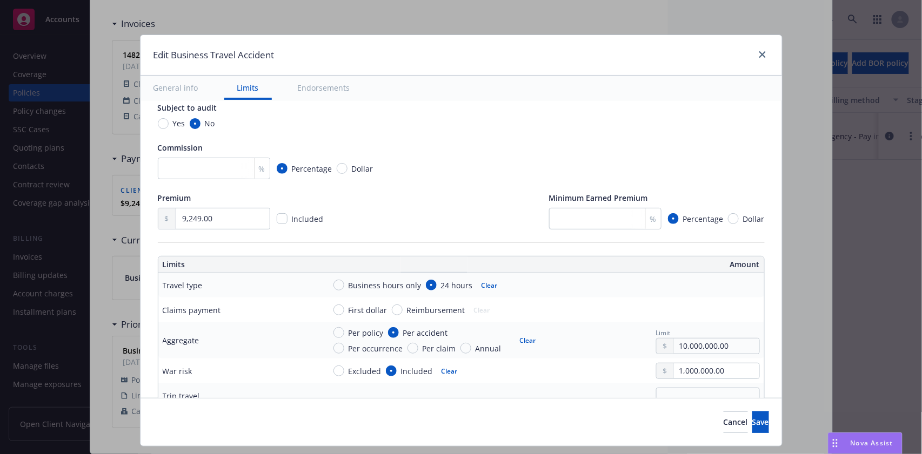
scroll to position [156, 0]
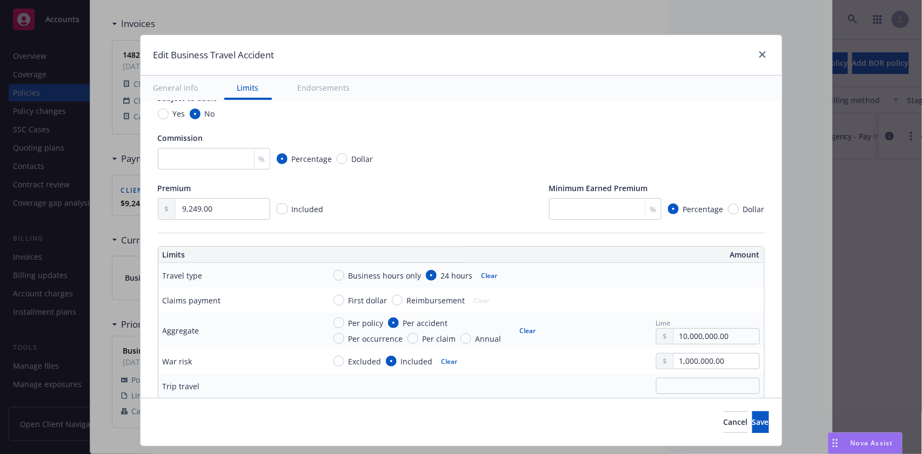
click at [316, 91] on button "Endorsements" at bounding box center [324, 88] width 78 height 24
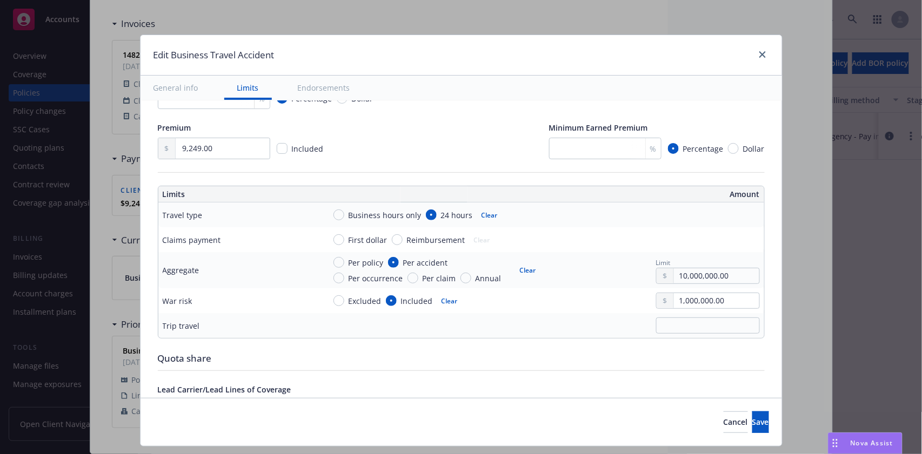
scroll to position [288, 0]
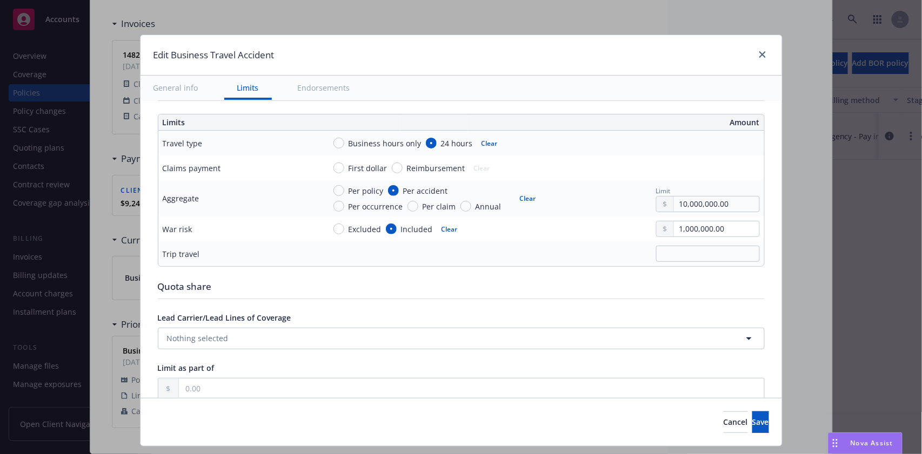
click at [344, 169] on span "First dollar" at bounding box center [365, 168] width 43 height 11
click at [336, 169] on input "First dollar" at bounding box center [338, 168] width 11 height 11
radio input "true"
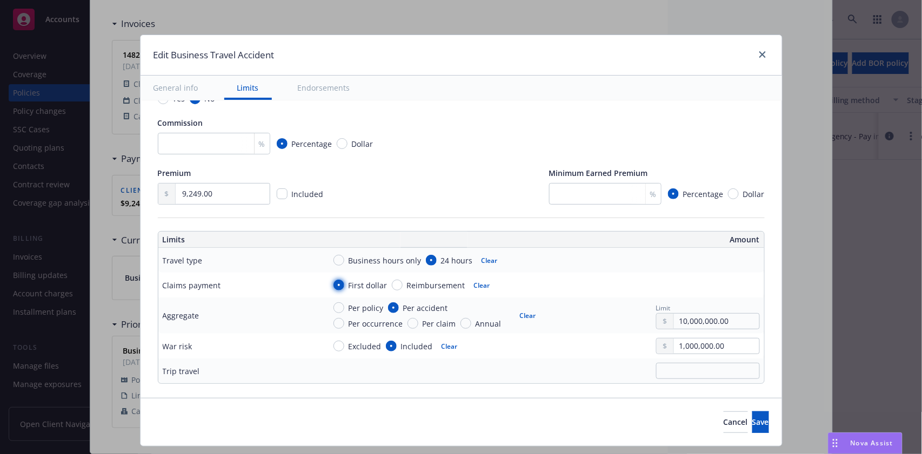
scroll to position [178, 0]
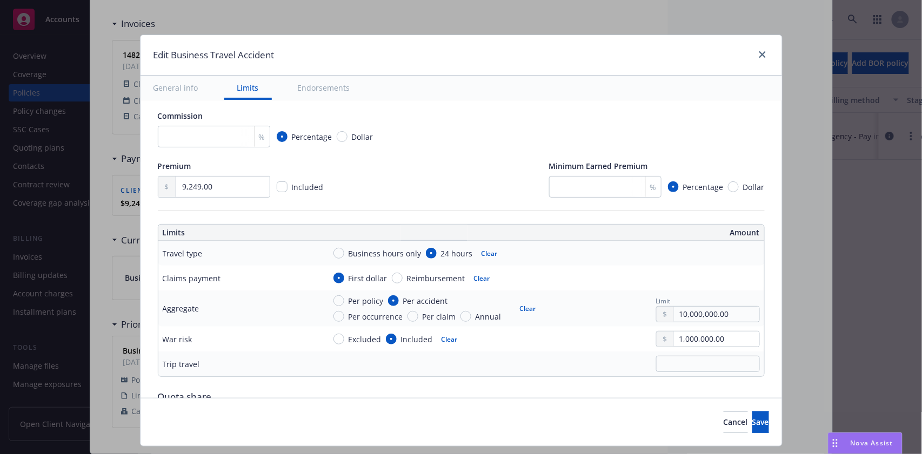
click at [869, 436] on div "Nova Assist" at bounding box center [864, 443] width 73 height 21
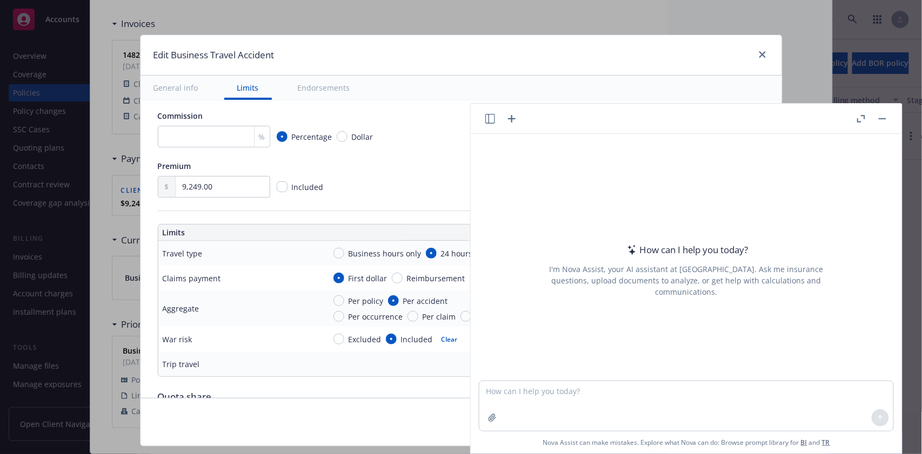
click at [865, 117] on icon "button" at bounding box center [863, 117] width 4 height 4
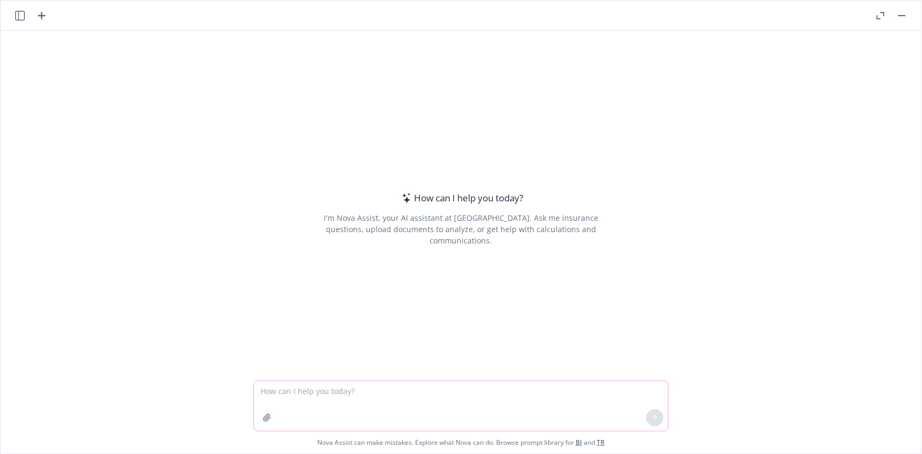
click at [346, 393] on textarea at bounding box center [461, 406] width 414 height 50
type textarea "what is another term for trip travel in a BTA policy"
click at [655, 417] on icon at bounding box center [655, 418] width 0 height 4
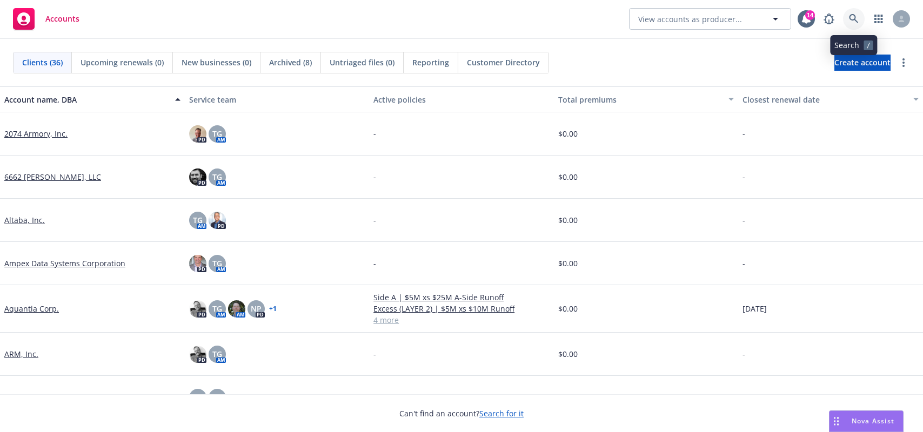
click at [858, 21] on icon at bounding box center [854, 19] width 10 height 10
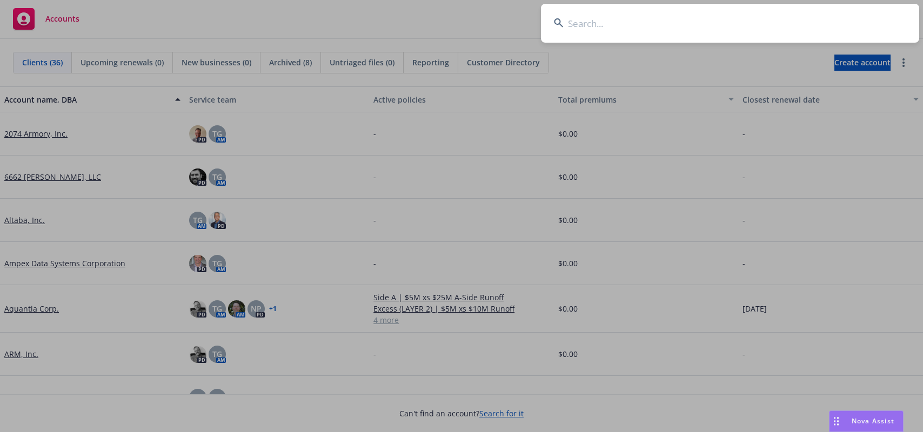
click at [592, 21] on input at bounding box center [730, 23] width 378 height 39
paste input "Greenoaks Capital Partners LLC"
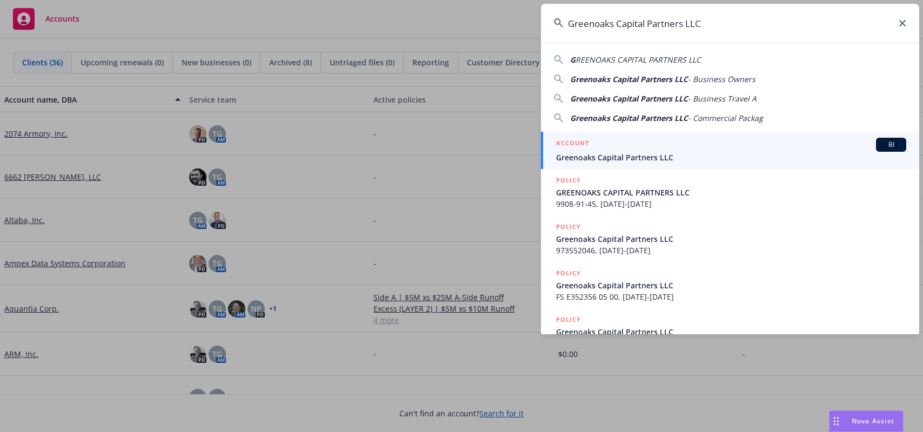
type input "Greenoaks Capital Partners LLC"
click at [880, 145] on span "BI" at bounding box center [891, 145] width 22 height 10
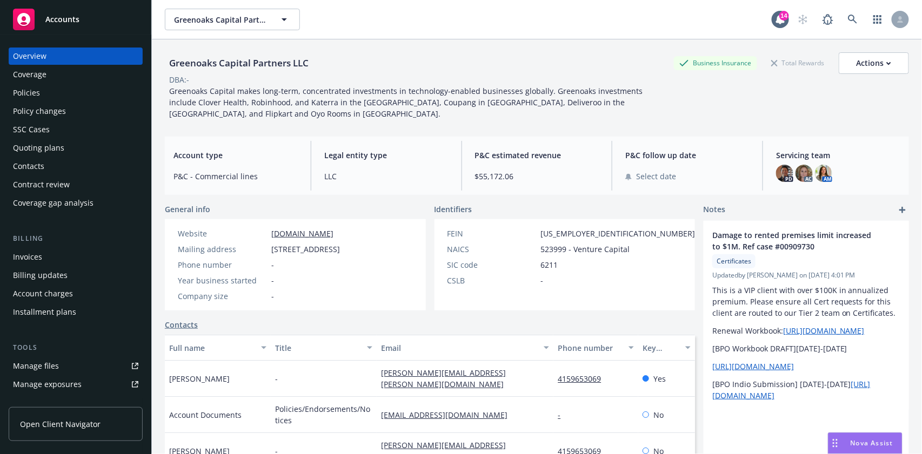
click at [22, 92] on div "Policies" at bounding box center [26, 92] width 27 height 17
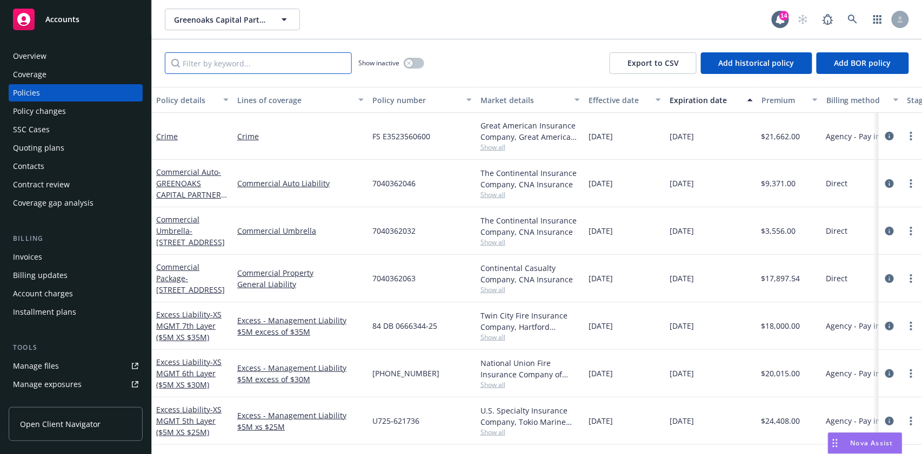
click at [203, 59] on input "Filter by keyword..." at bounding box center [258, 63] width 187 height 22
paste input "9908-91-45"
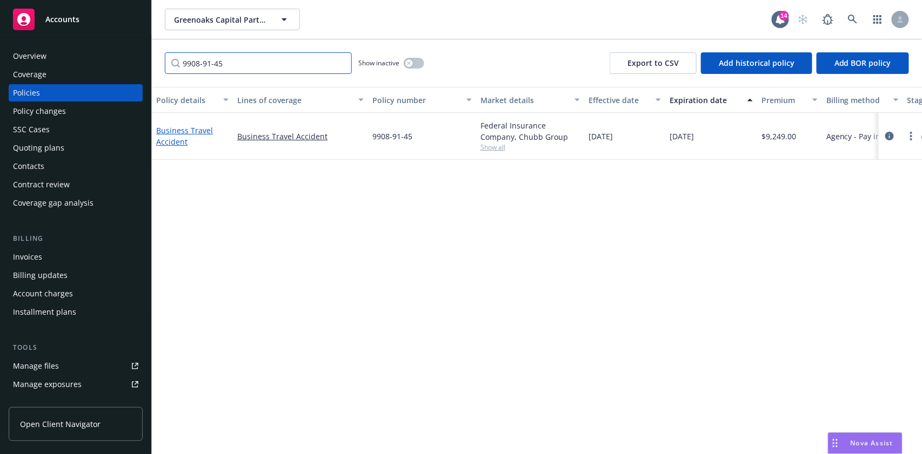
type input "9908-91-45"
click at [178, 133] on link "Business Travel Accident" at bounding box center [184, 136] width 57 height 22
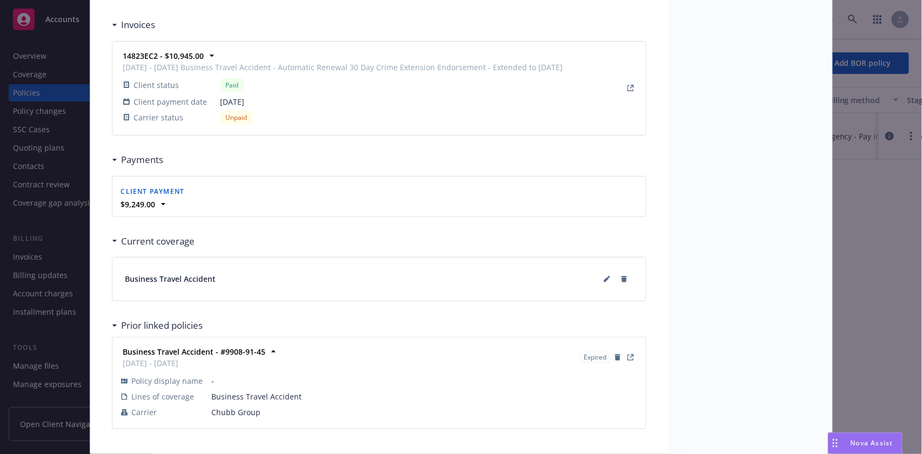
scroll to position [936, 0]
click at [604, 277] on icon at bounding box center [606, 278] width 5 height 5
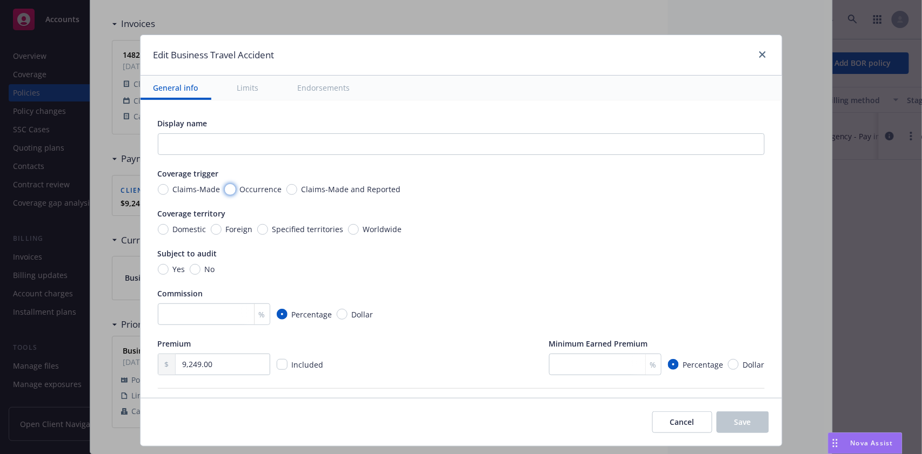
click at [225, 190] on input "Occurrence" at bounding box center [230, 189] width 11 height 11
radio input "true"
click at [341, 222] on div "Coverage territory Domestic Foreign Specified territories Worldwide" at bounding box center [461, 221] width 607 height 27
click at [348, 227] on input "Worldwide" at bounding box center [353, 229] width 11 height 11
radio input "true"
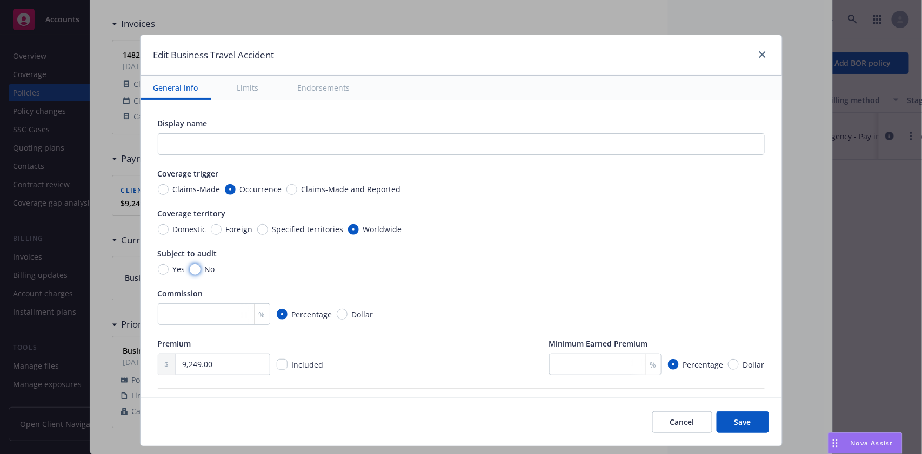
click at [190, 267] on input "No" at bounding box center [195, 269] width 11 height 11
radio input "true"
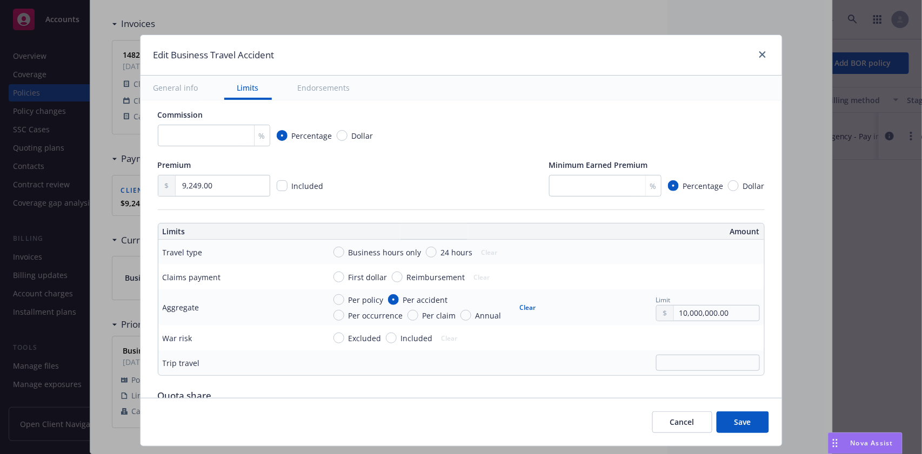
scroll to position [216, 0]
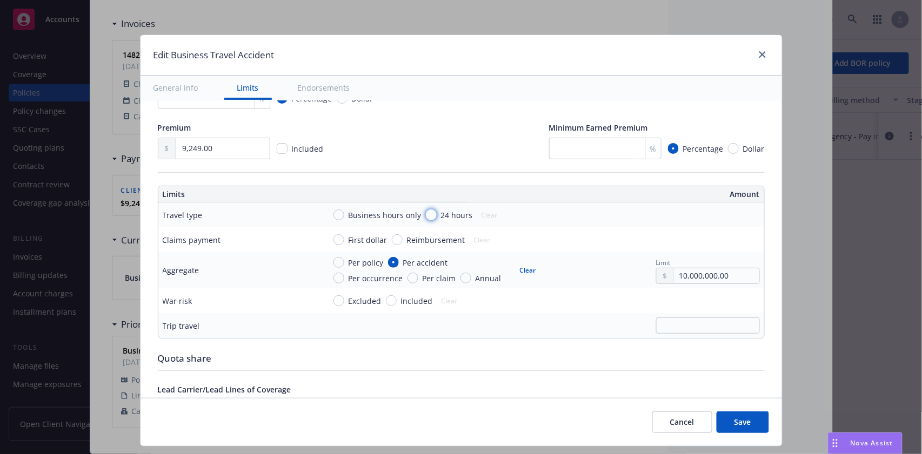
click at [426, 213] on input "24 hours" at bounding box center [431, 215] width 11 height 11
radio input "true"
click at [333, 236] on input "First dollar" at bounding box center [338, 240] width 11 height 11
radio input "true"
click at [386, 301] on input "Included" at bounding box center [391, 301] width 11 height 11
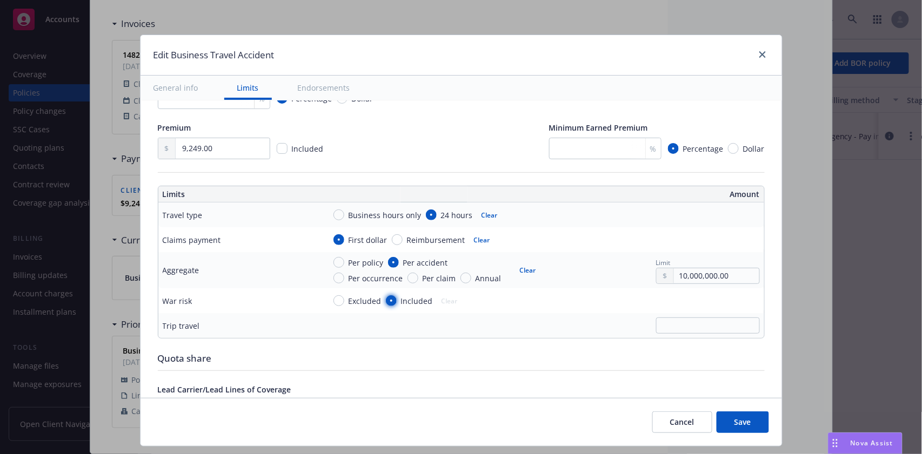
radio input "true"
click at [686, 327] on input "text" at bounding box center [708, 326] width 104 height 16
click at [659, 322] on input "text" at bounding box center [708, 326] width 104 height 16
type input "150000"
click at [488, 329] on div "150000" at bounding box center [542, 326] width 435 height 16
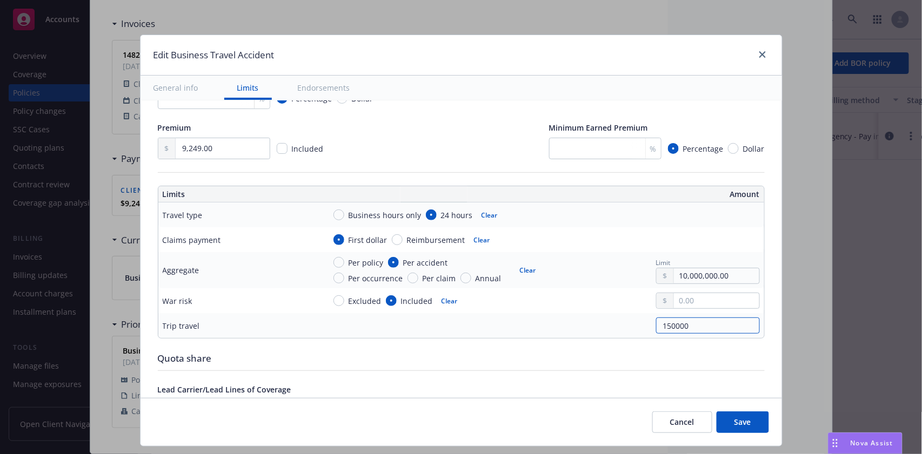
click at [702, 326] on input "150000" at bounding box center [708, 326] width 104 height 16
click at [571, 327] on div "150000" at bounding box center [542, 326] width 435 height 16
